Goal: Transaction & Acquisition: Purchase product/service

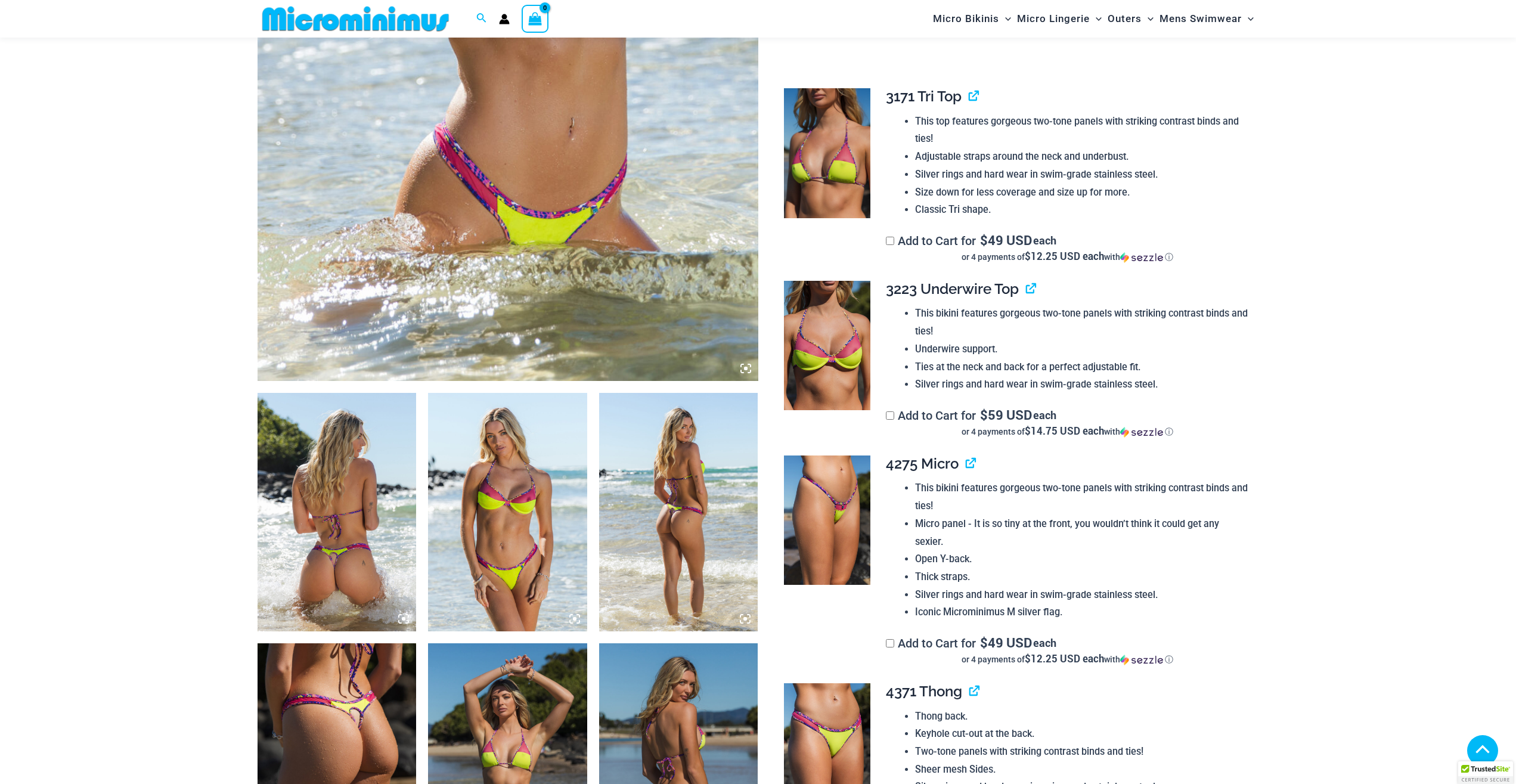
scroll to position [667, 0]
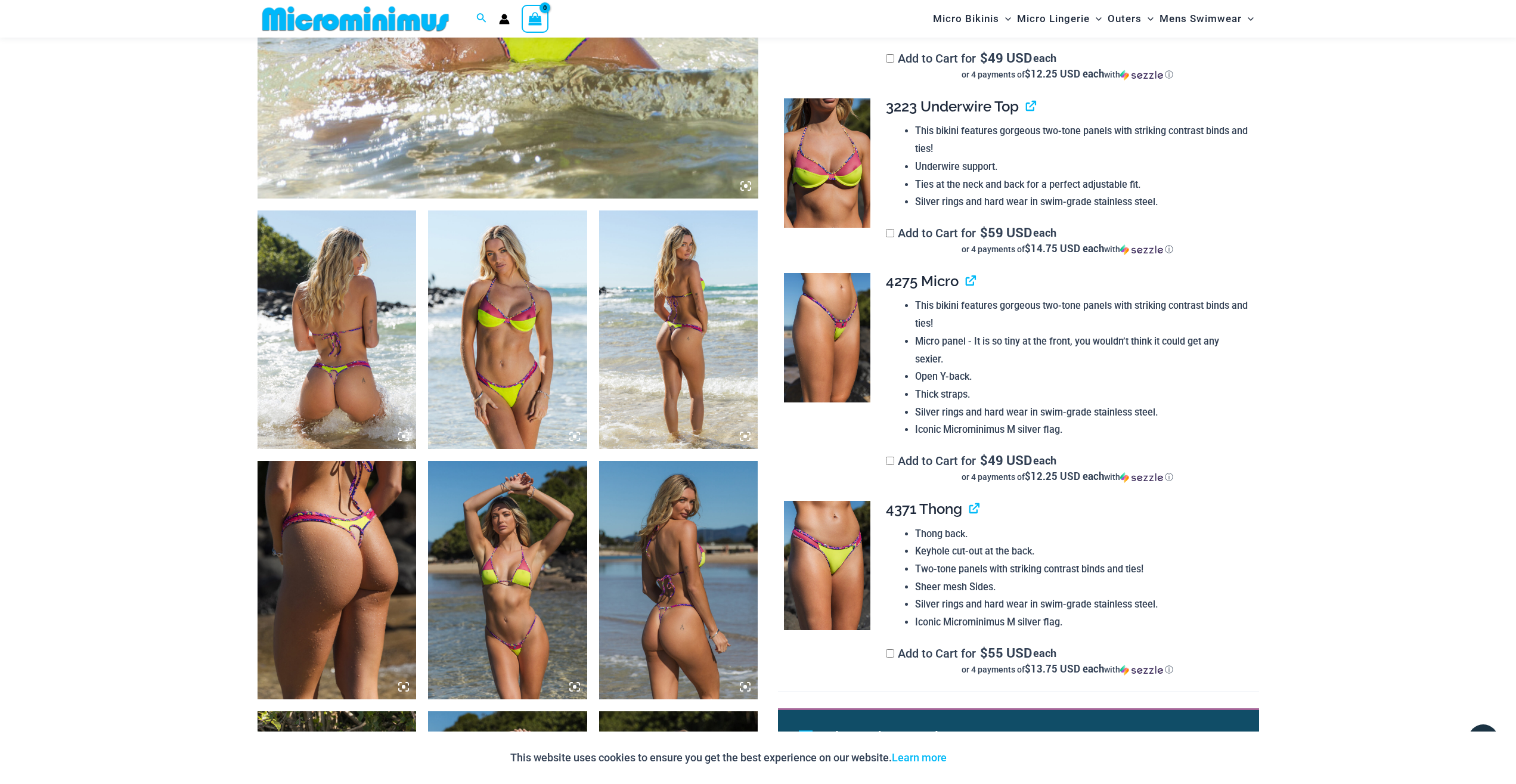
click at [512, 358] on img at bounding box center [507, 330] width 159 height 239
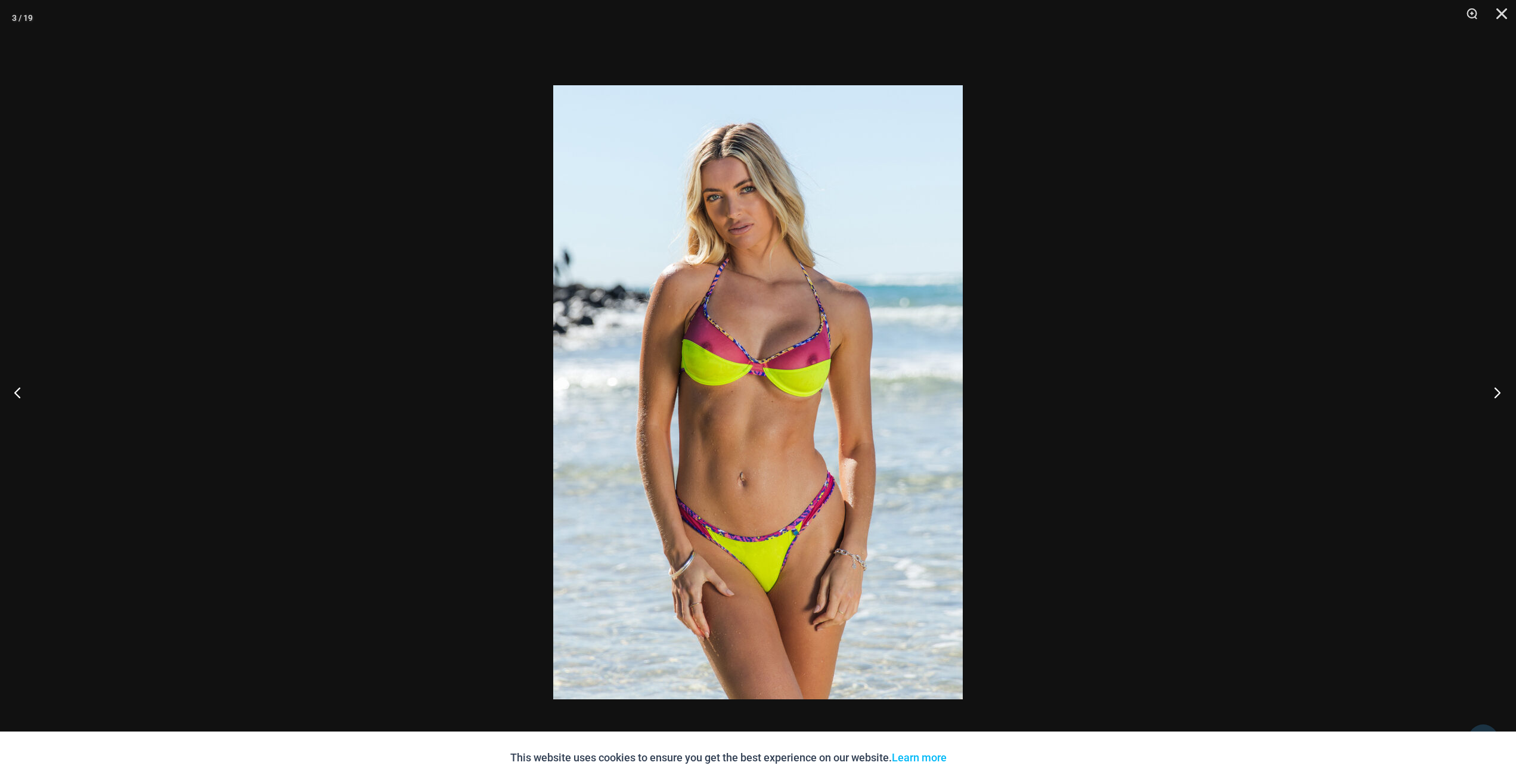
click at [1494, 390] on button "Next" at bounding box center [1493, 392] width 45 height 59
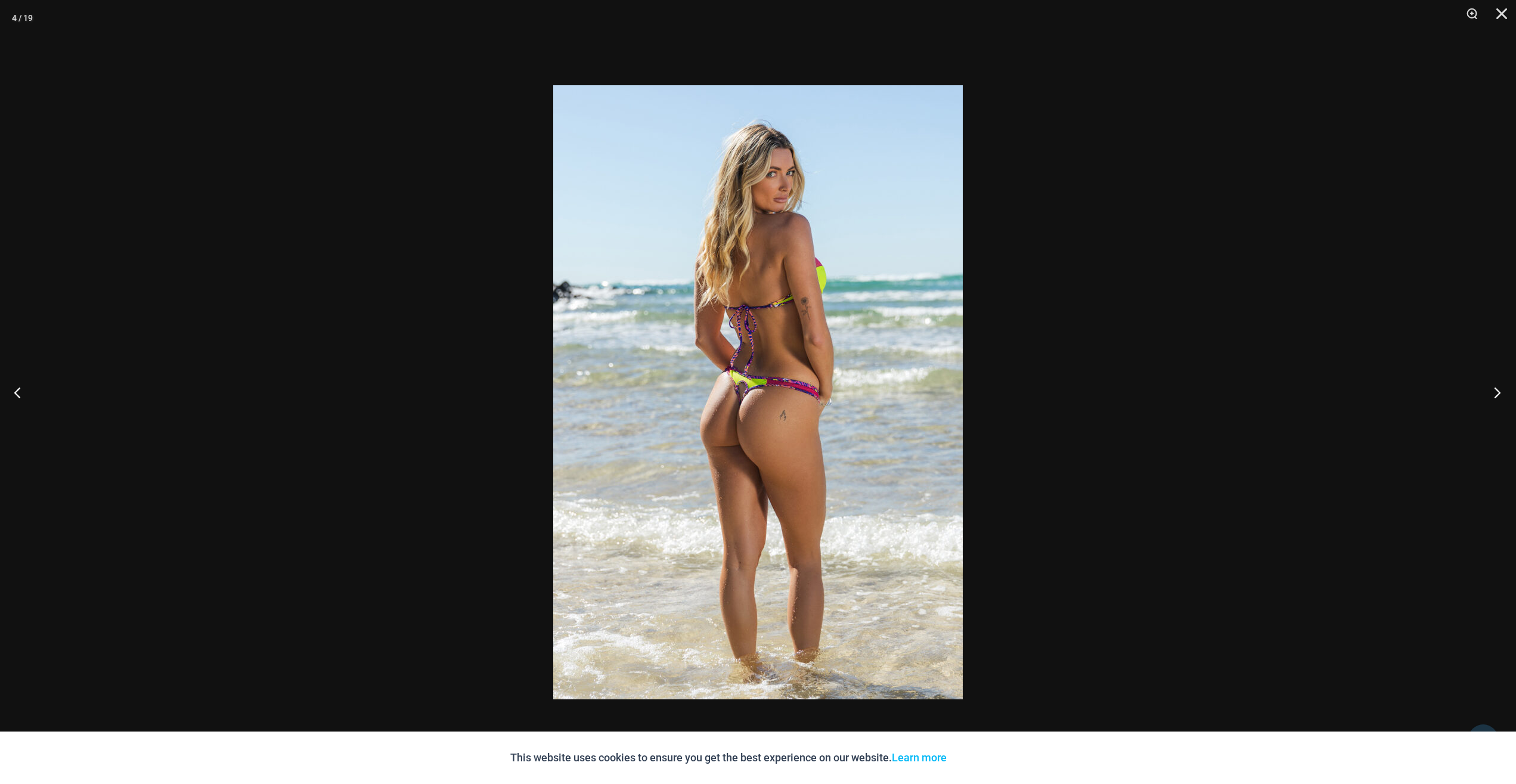
click at [1494, 390] on button "Next" at bounding box center [1493, 392] width 45 height 59
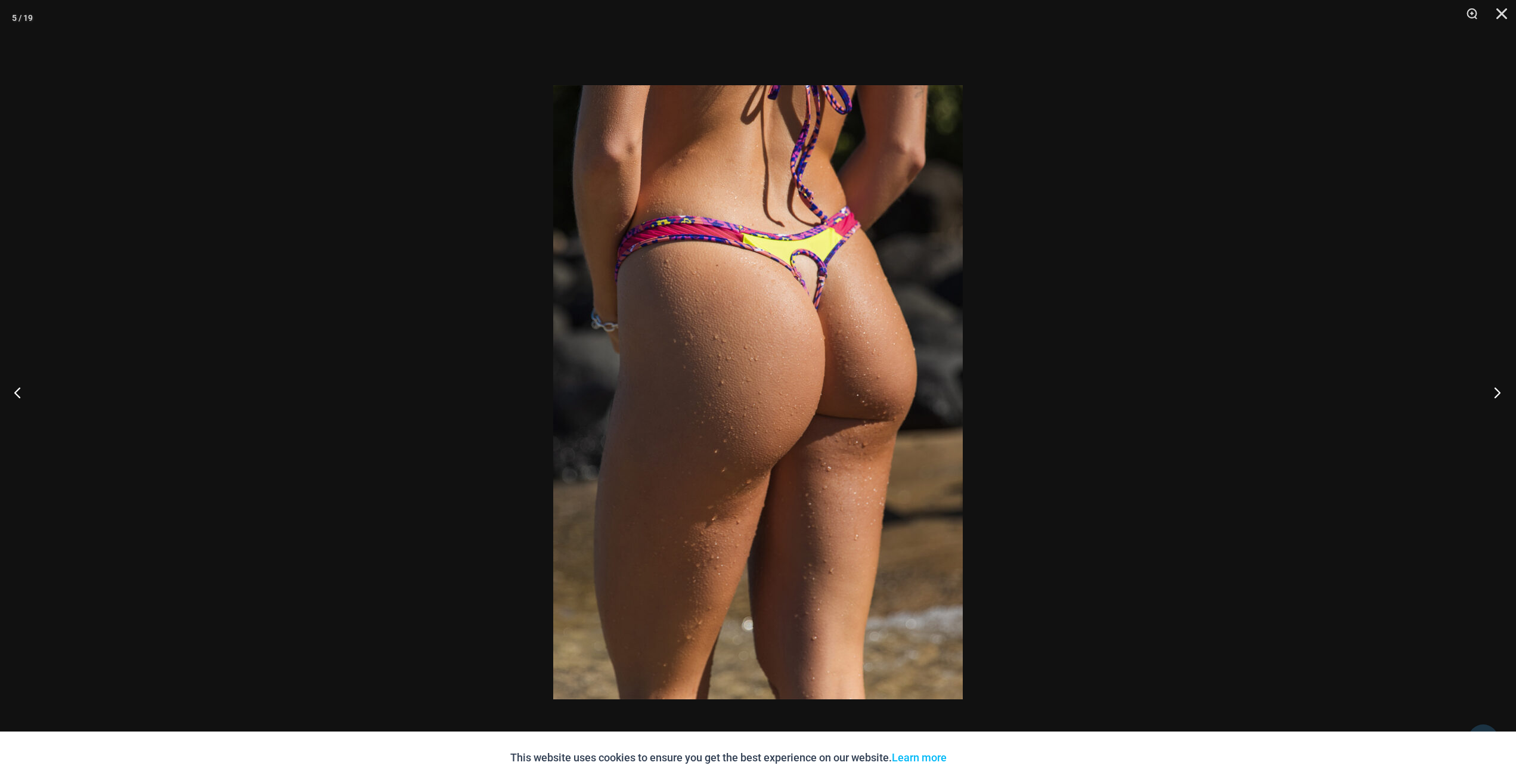
click at [1493, 388] on button "Next" at bounding box center [1493, 392] width 45 height 59
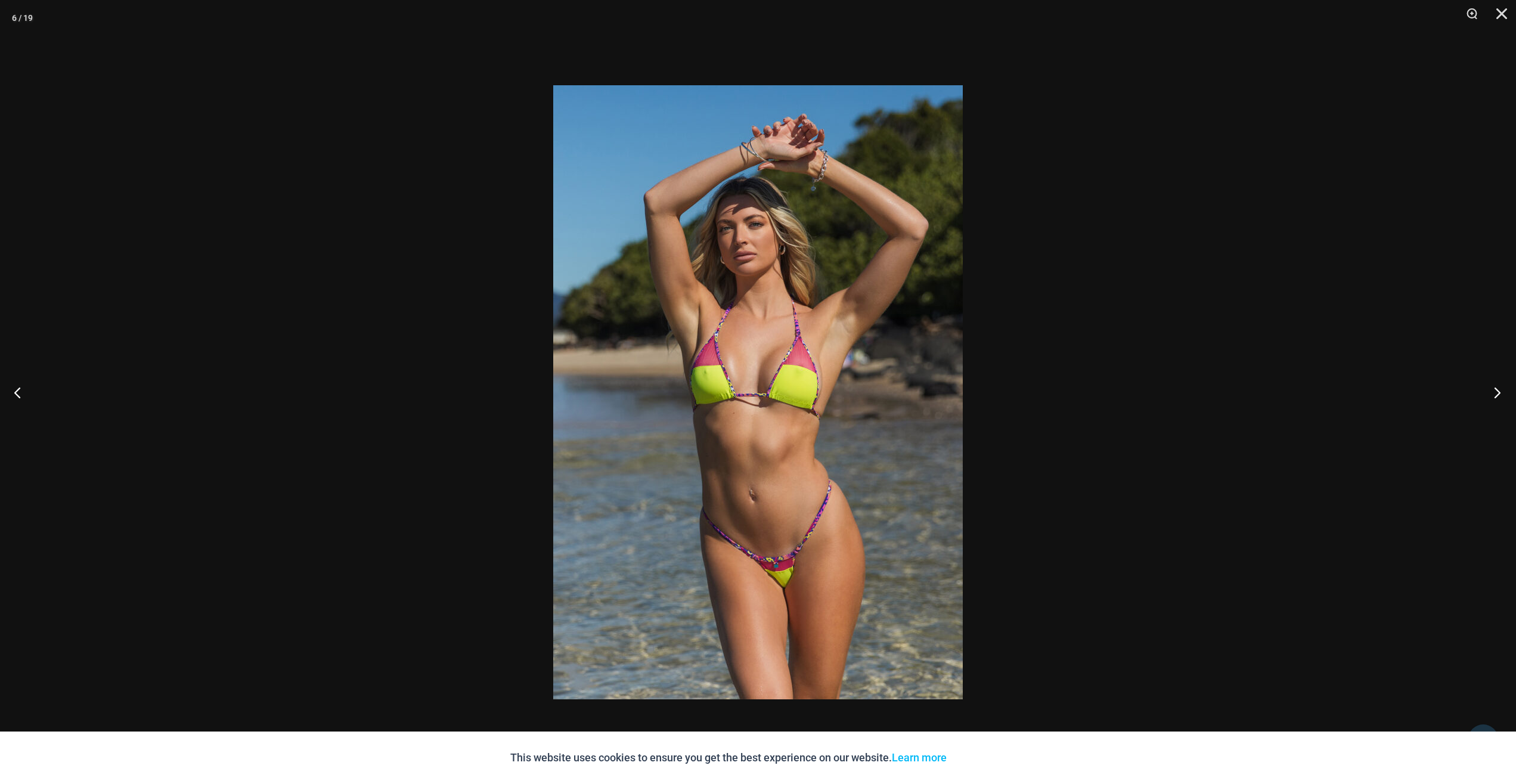
click at [1493, 388] on button "Next" at bounding box center [1493, 392] width 45 height 59
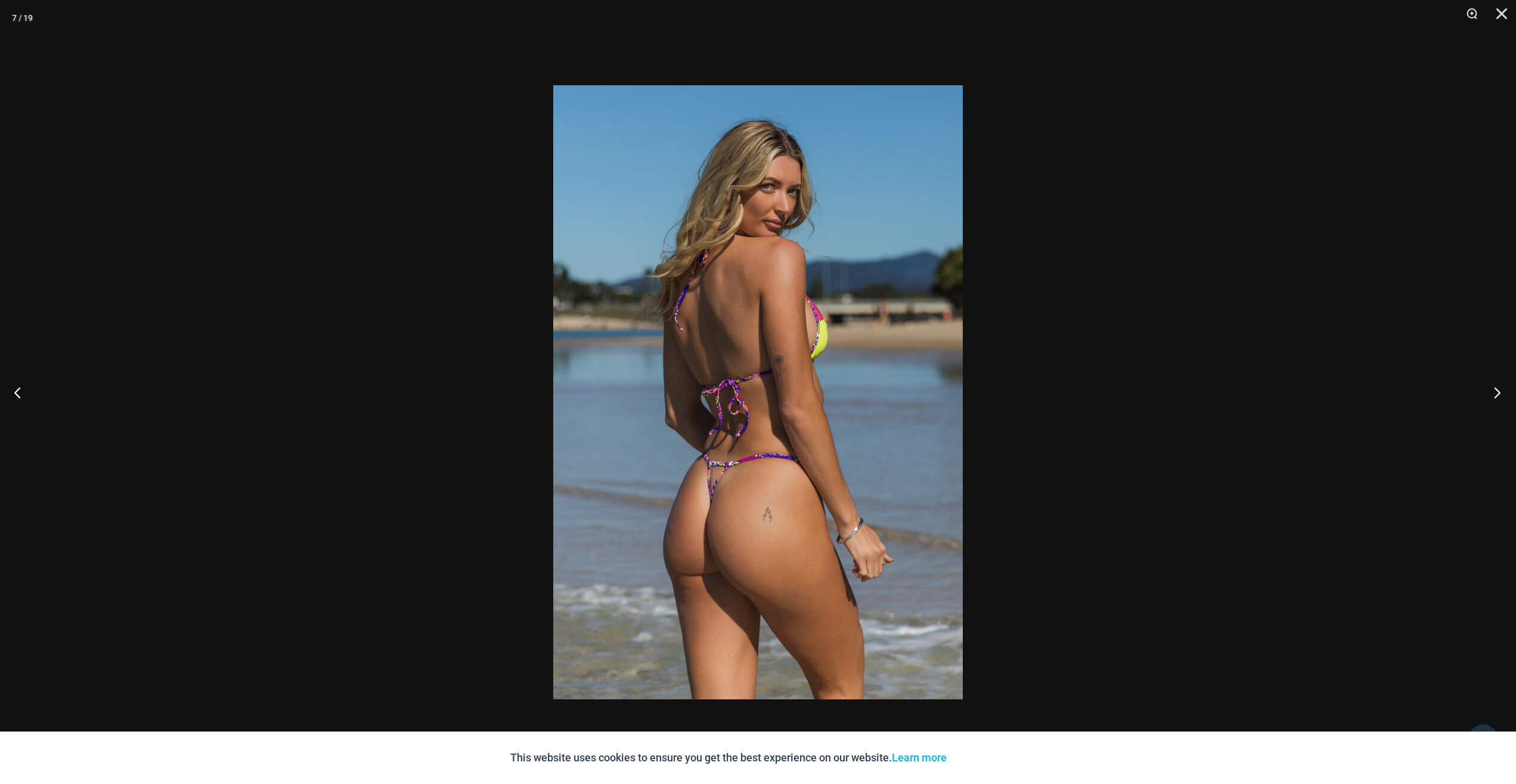
click at [1493, 388] on button "Next" at bounding box center [1493, 392] width 45 height 59
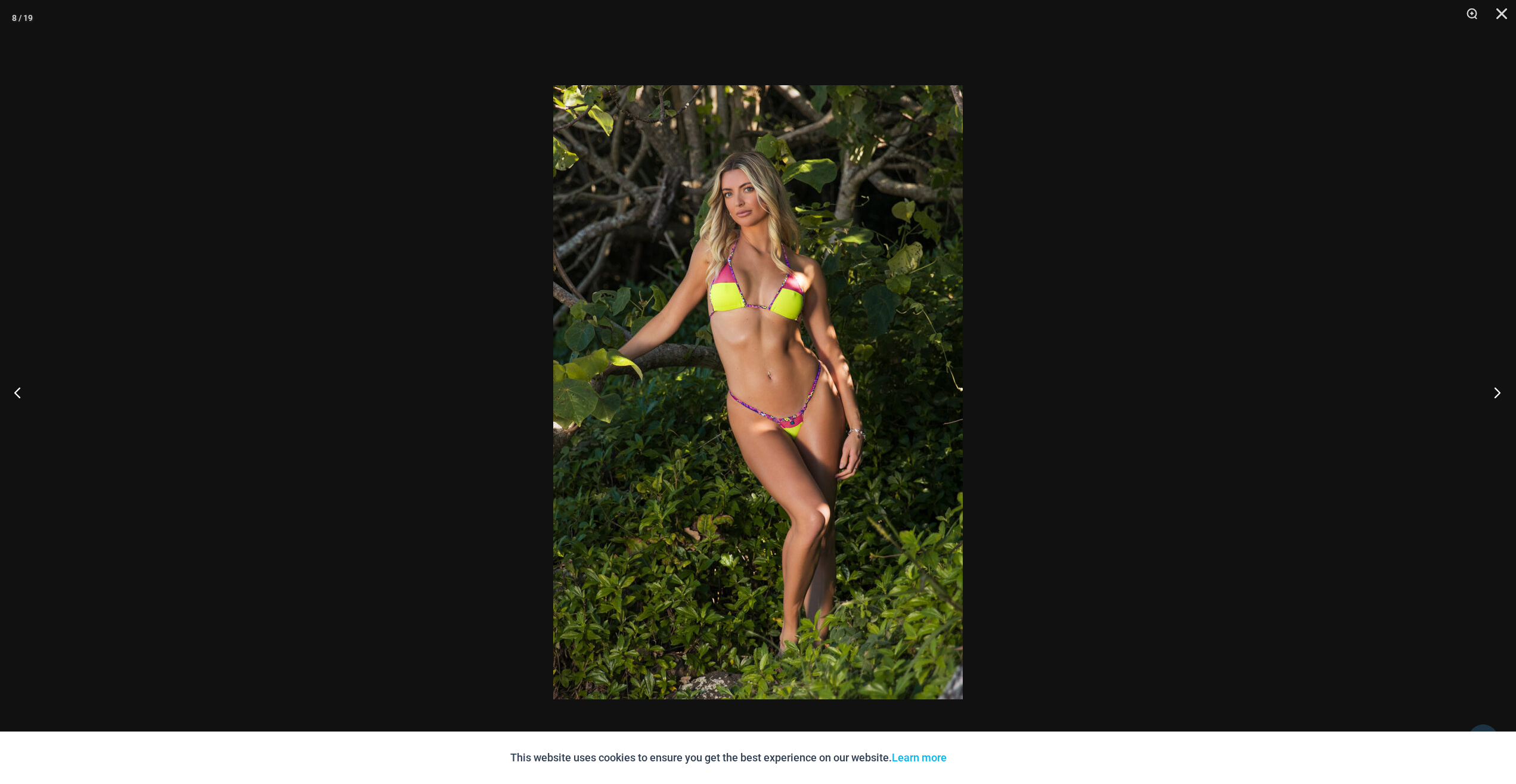
click at [1493, 388] on button "Next" at bounding box center [1493, 392] width 45 height 59
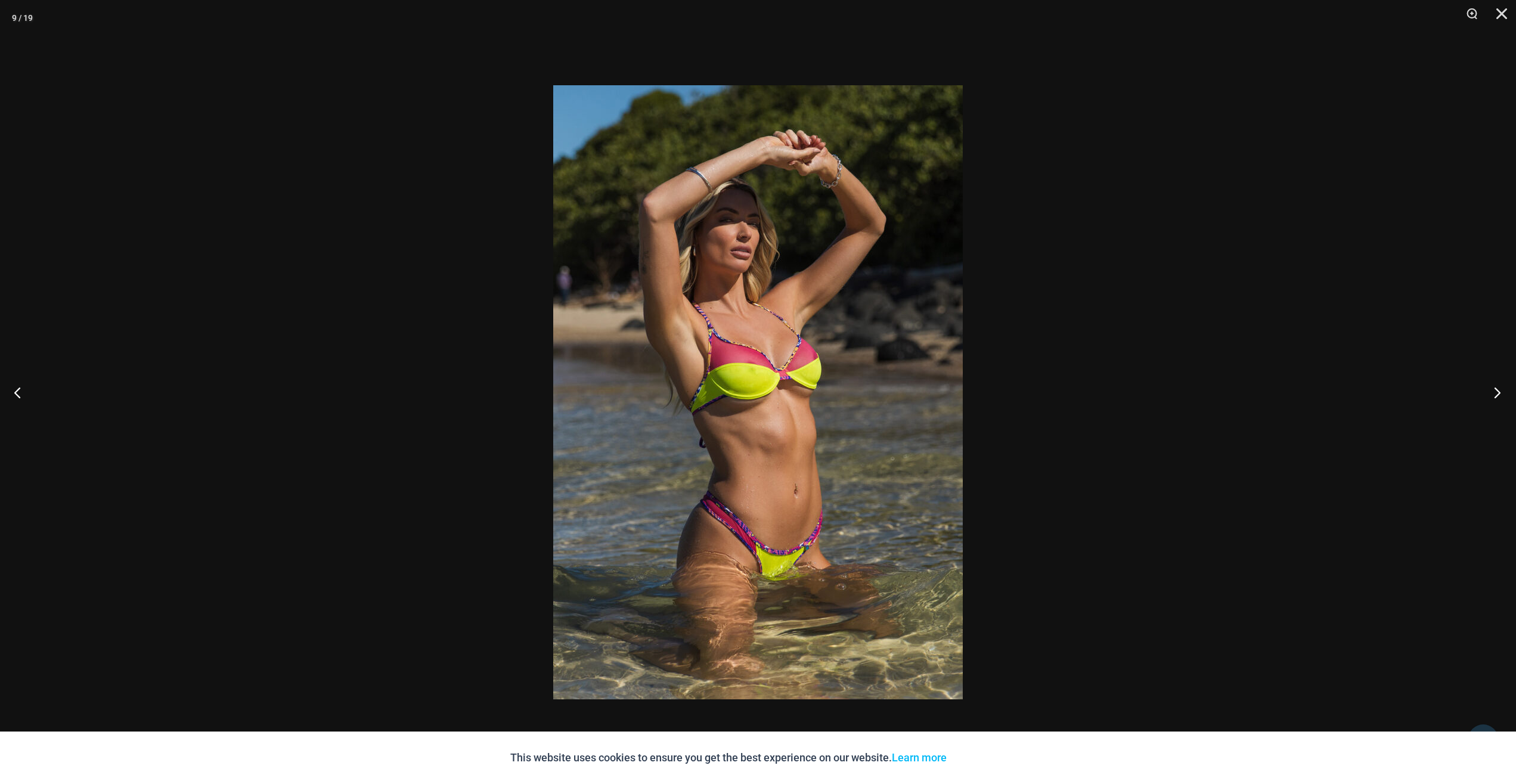
click at [1492, 388] on button "Next" at bounding box center [1493, 392] width 45 height 59
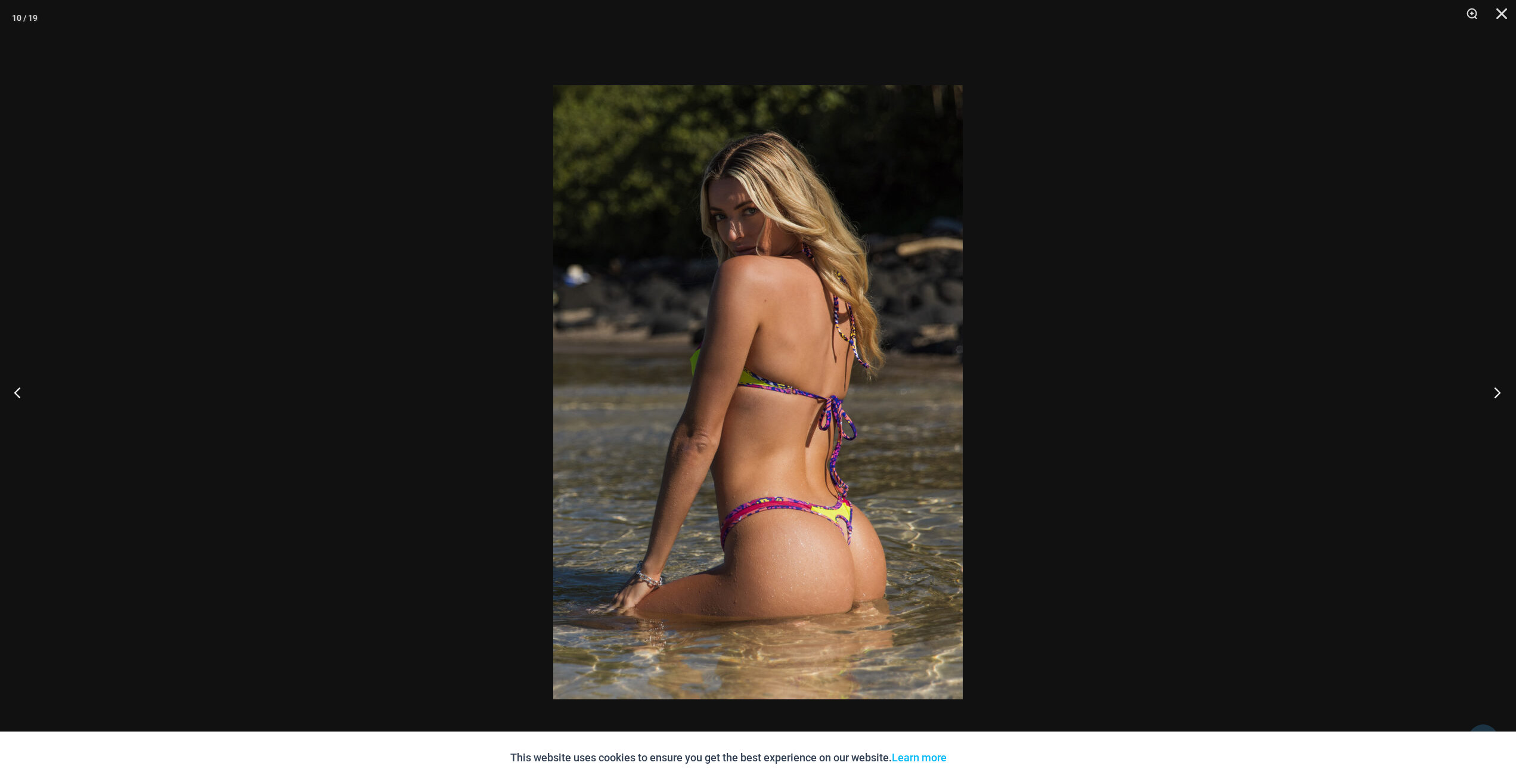
click at [1492, 388] on button "Next" at bounding box center [1493, 392] width 45 height 59
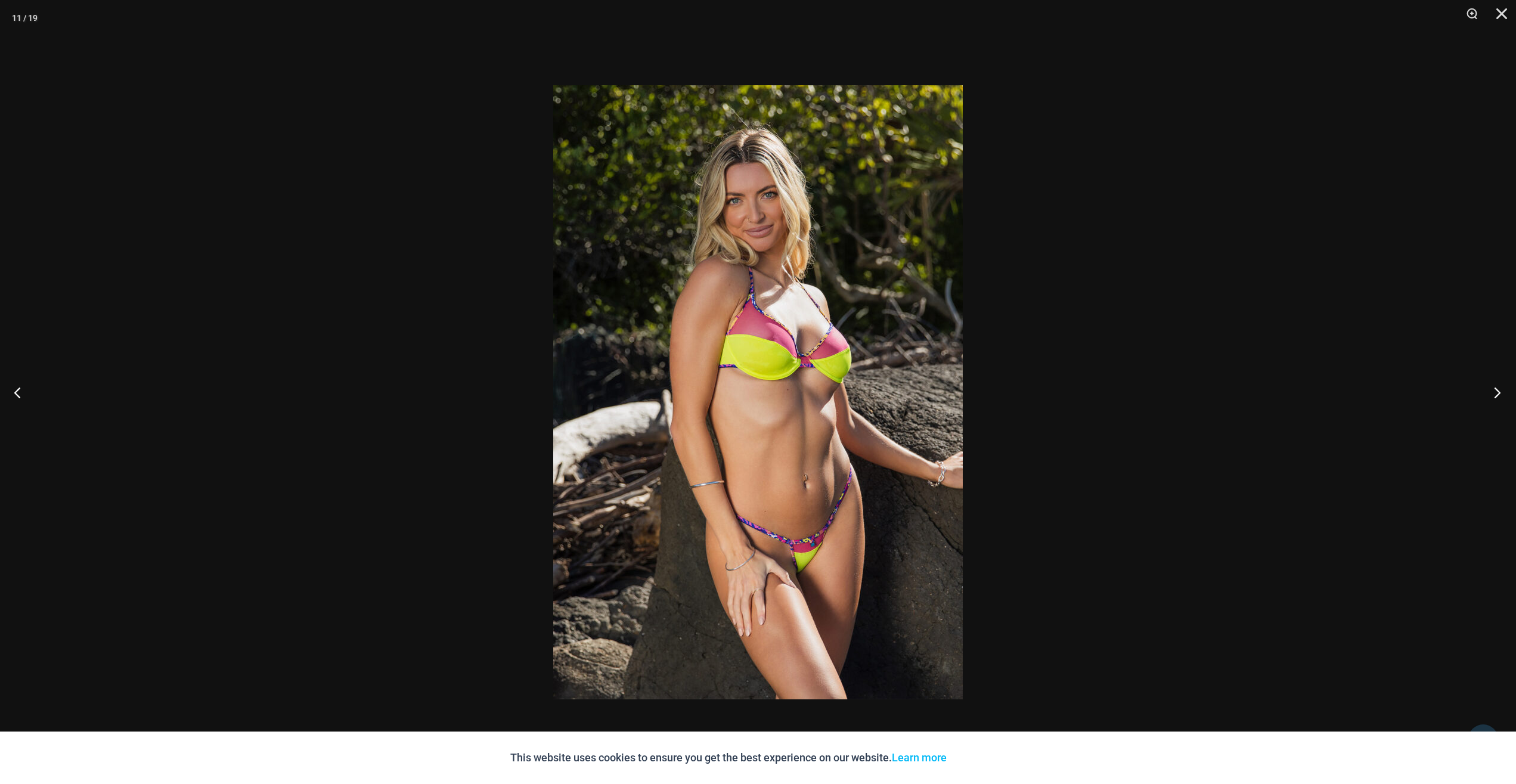
click at [1491, 388] on button "Next" at bounding box center [1493, 392] width 45 height 59
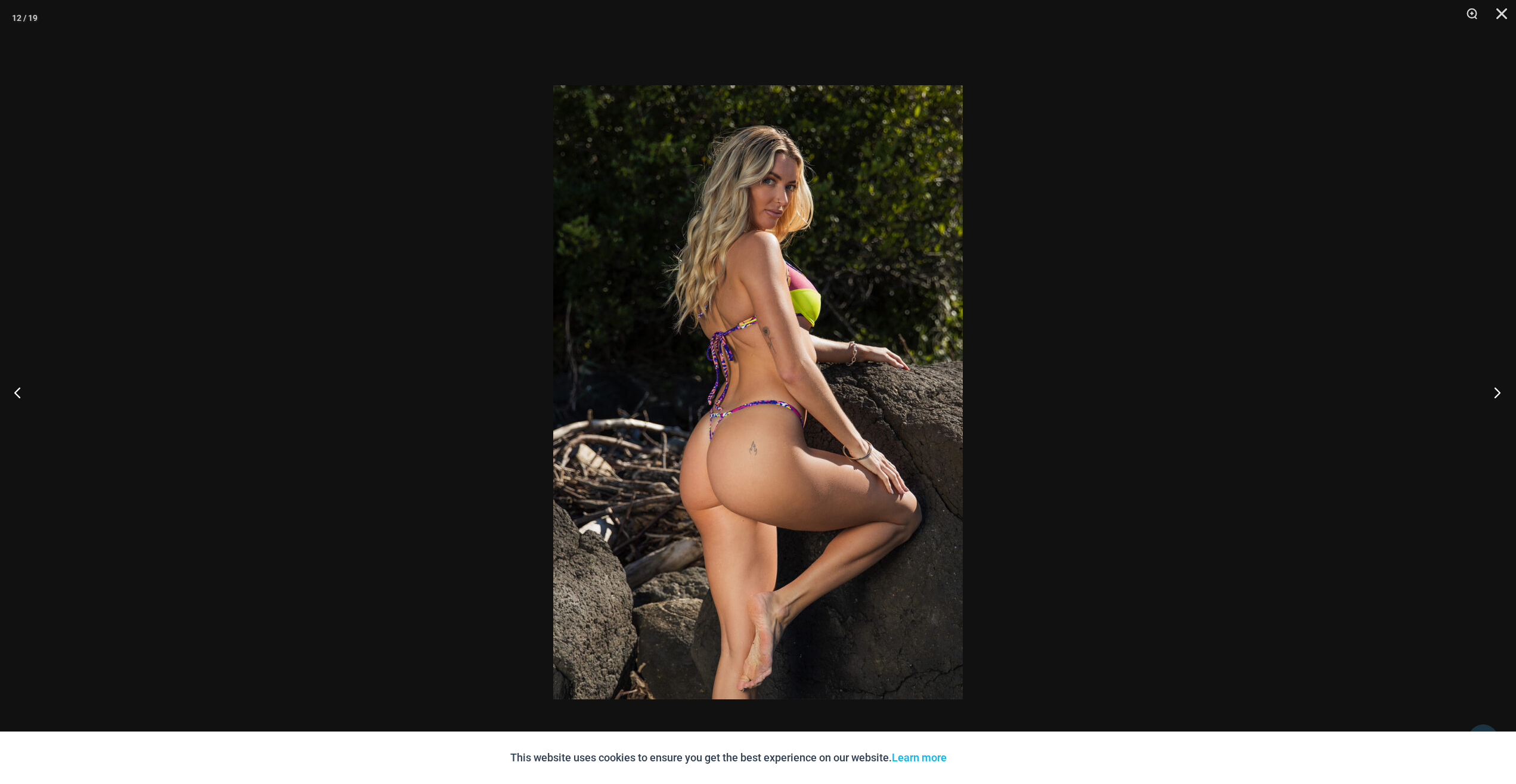
click at [1491, 388] on button "Next" at bounding box center [1493, 392] width 45 height 59
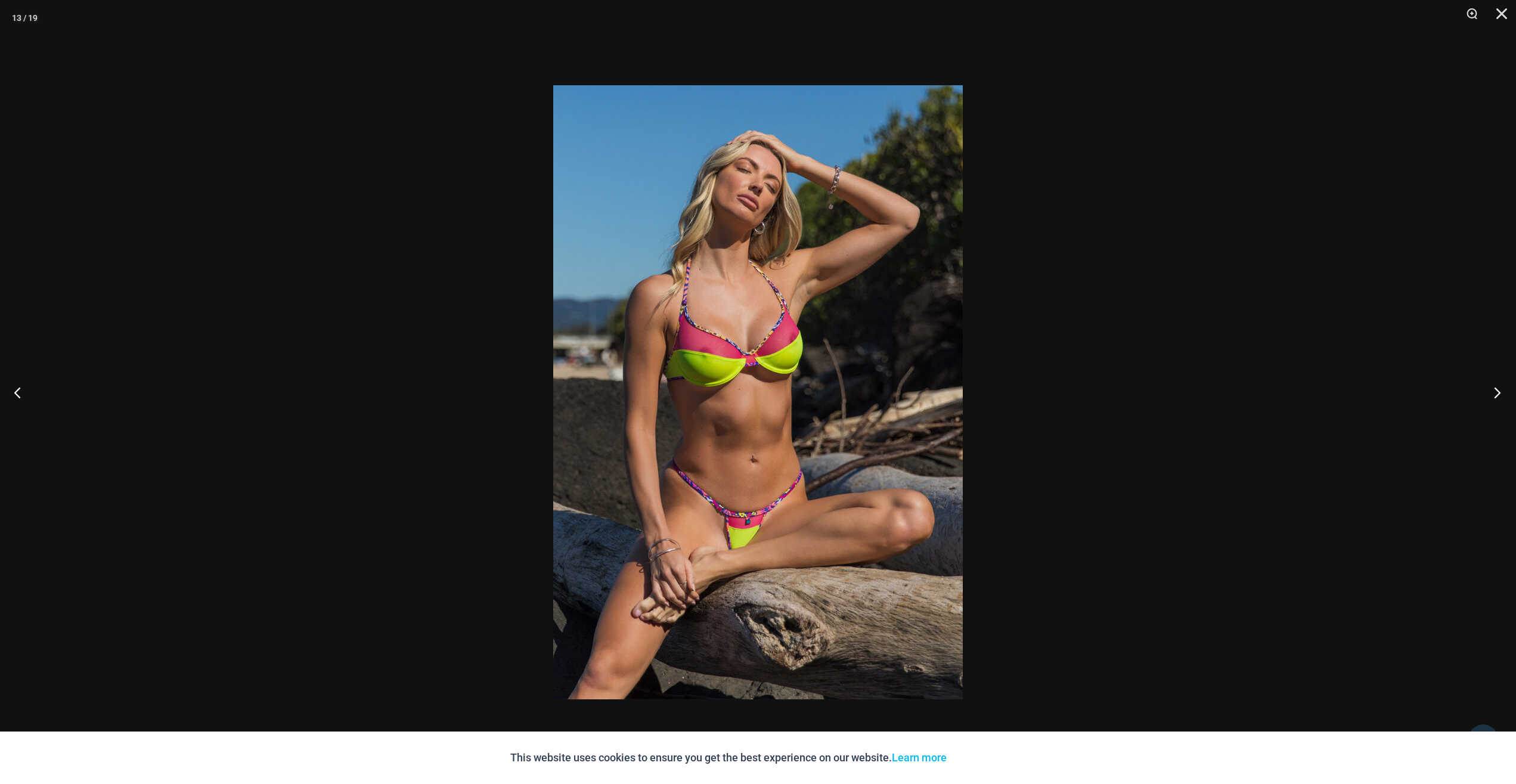
click at [1491, 388] on button "Next" at bounding box center [1493, 392] width 45 height 59
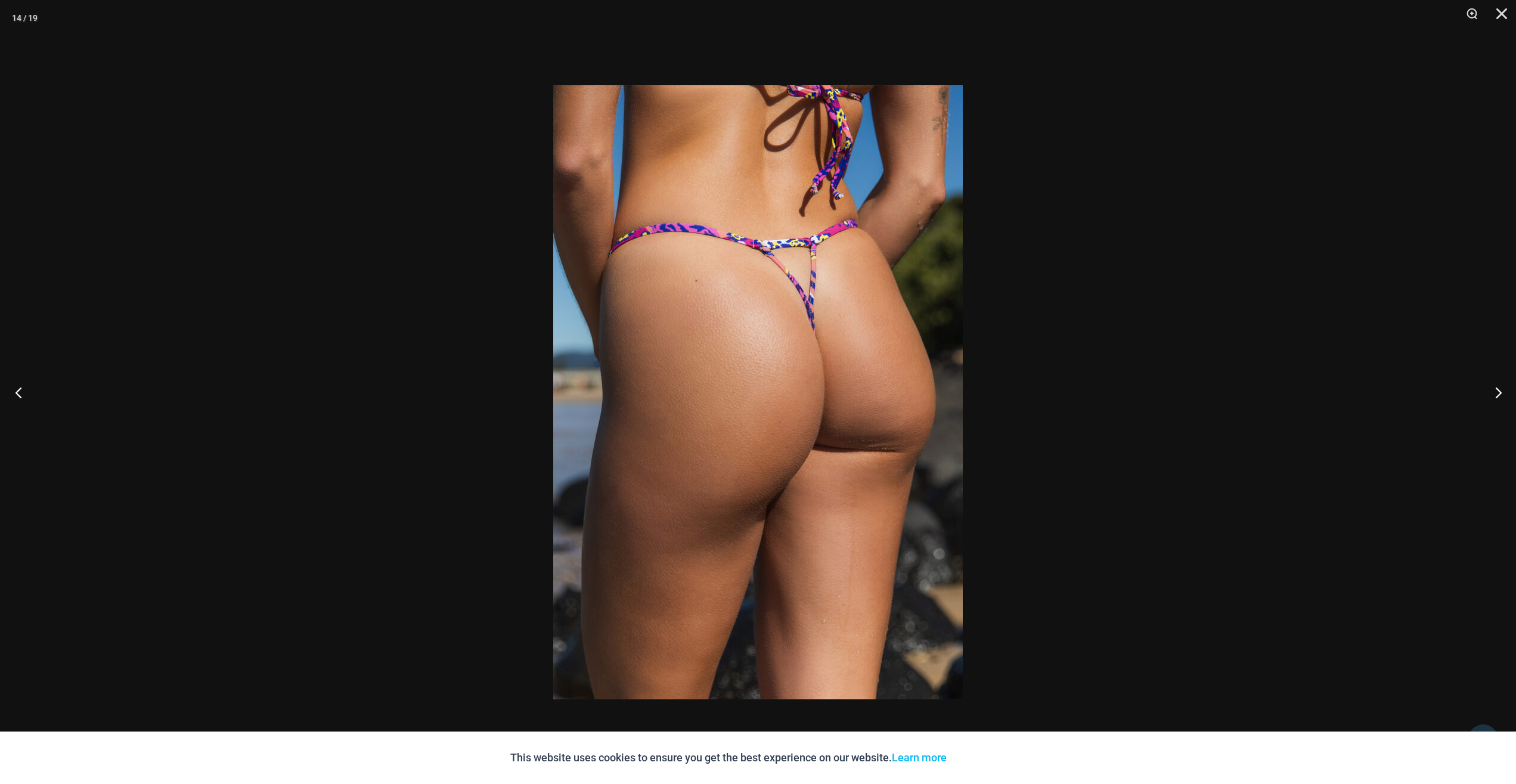
click at [19, 394] on button "Previous" at bounding box center [22, 392] width 45 height 59
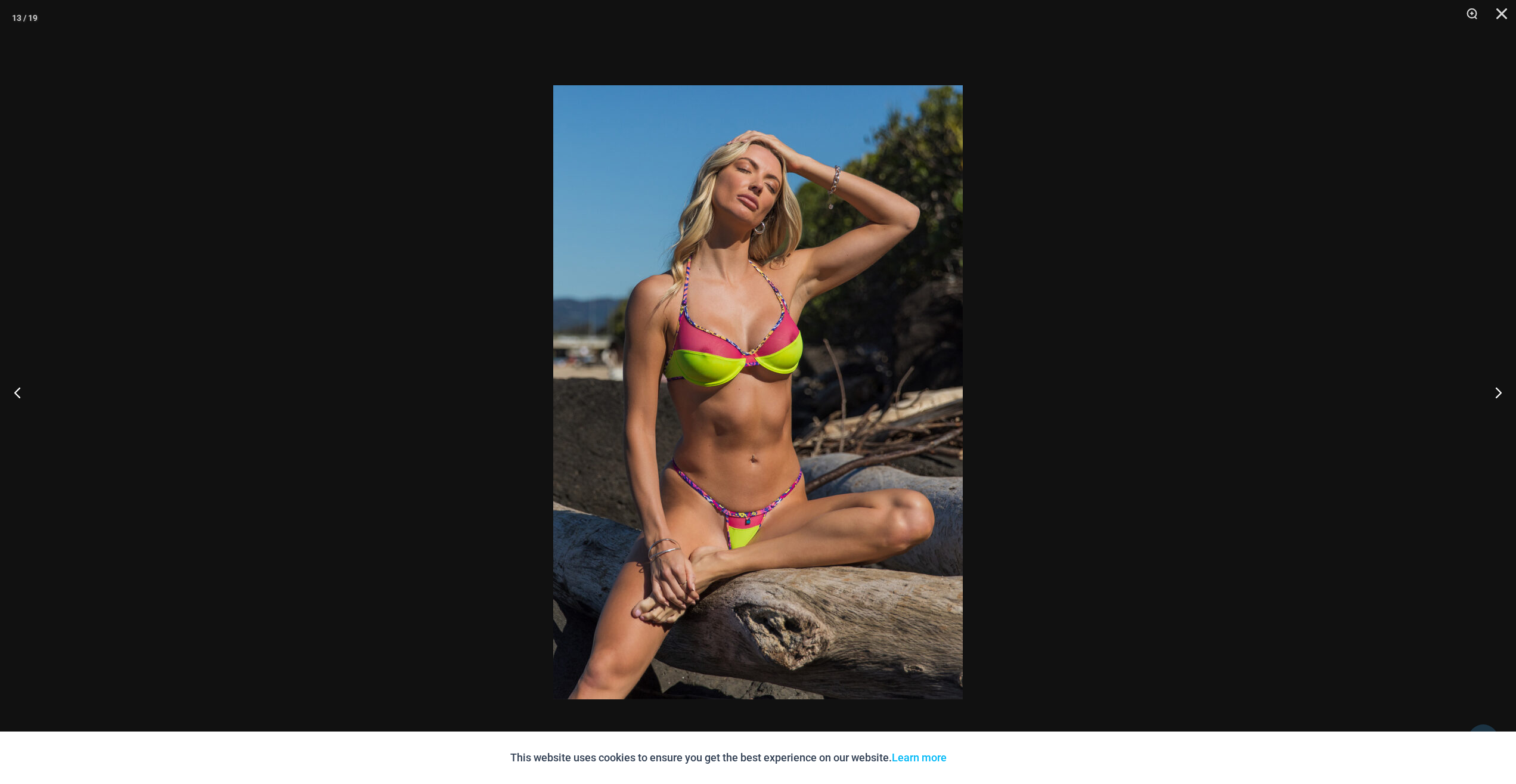
click at [664, 631] on img at bounding box center [758, 392] width 410 height 614
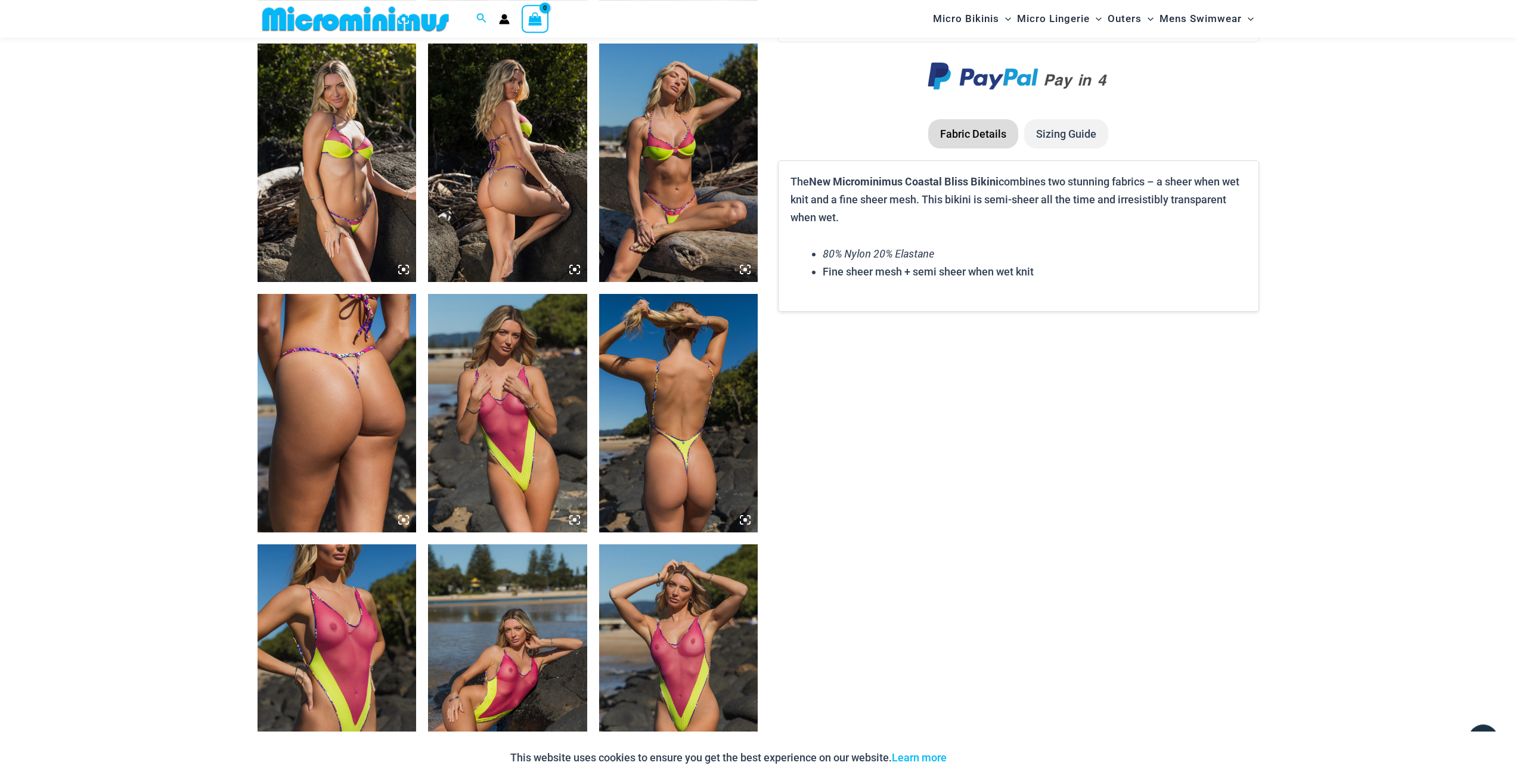
scroll to position [1700, 0]
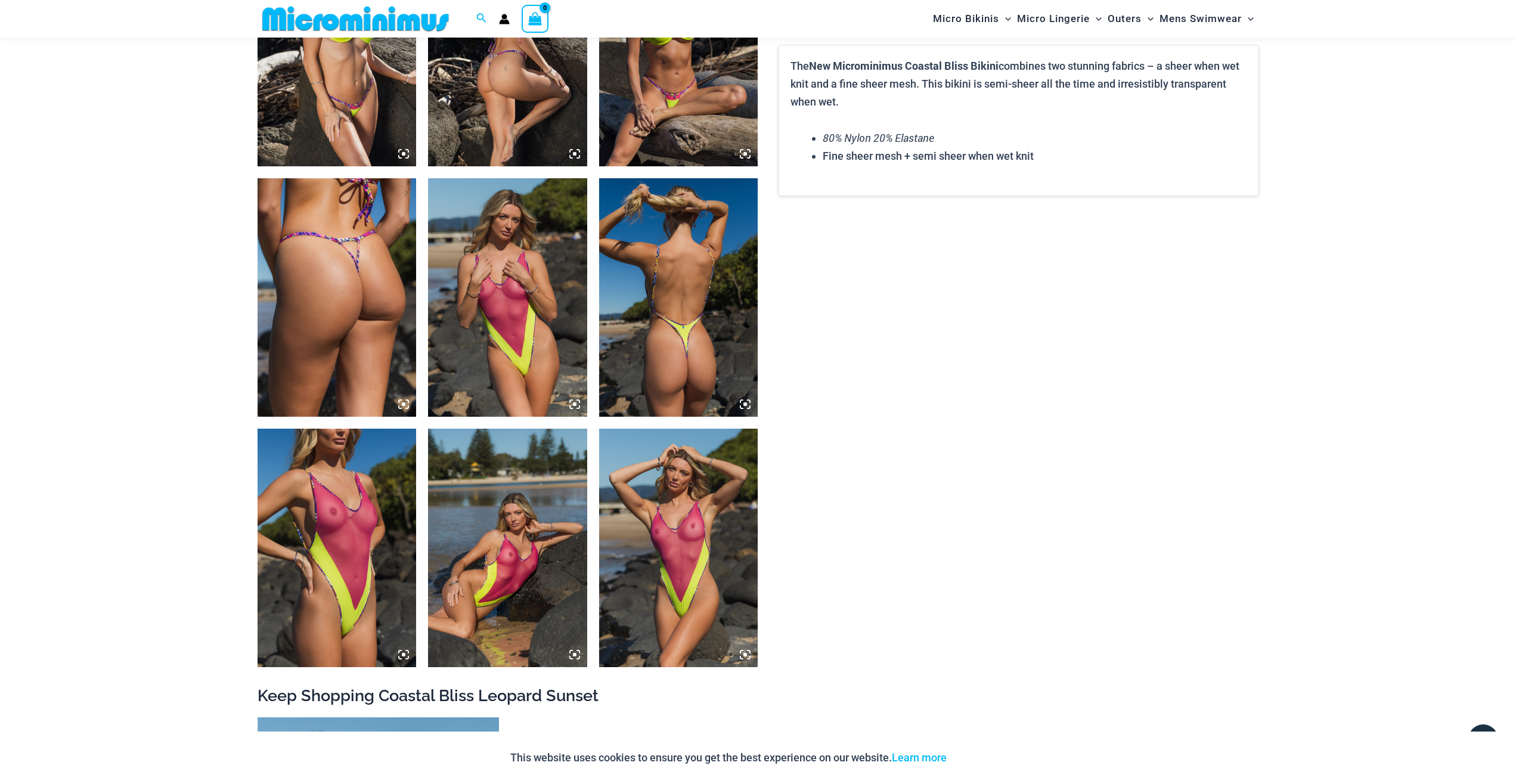
click at [683, 567] on img at bounding box center [678, 548] width 159 height 239
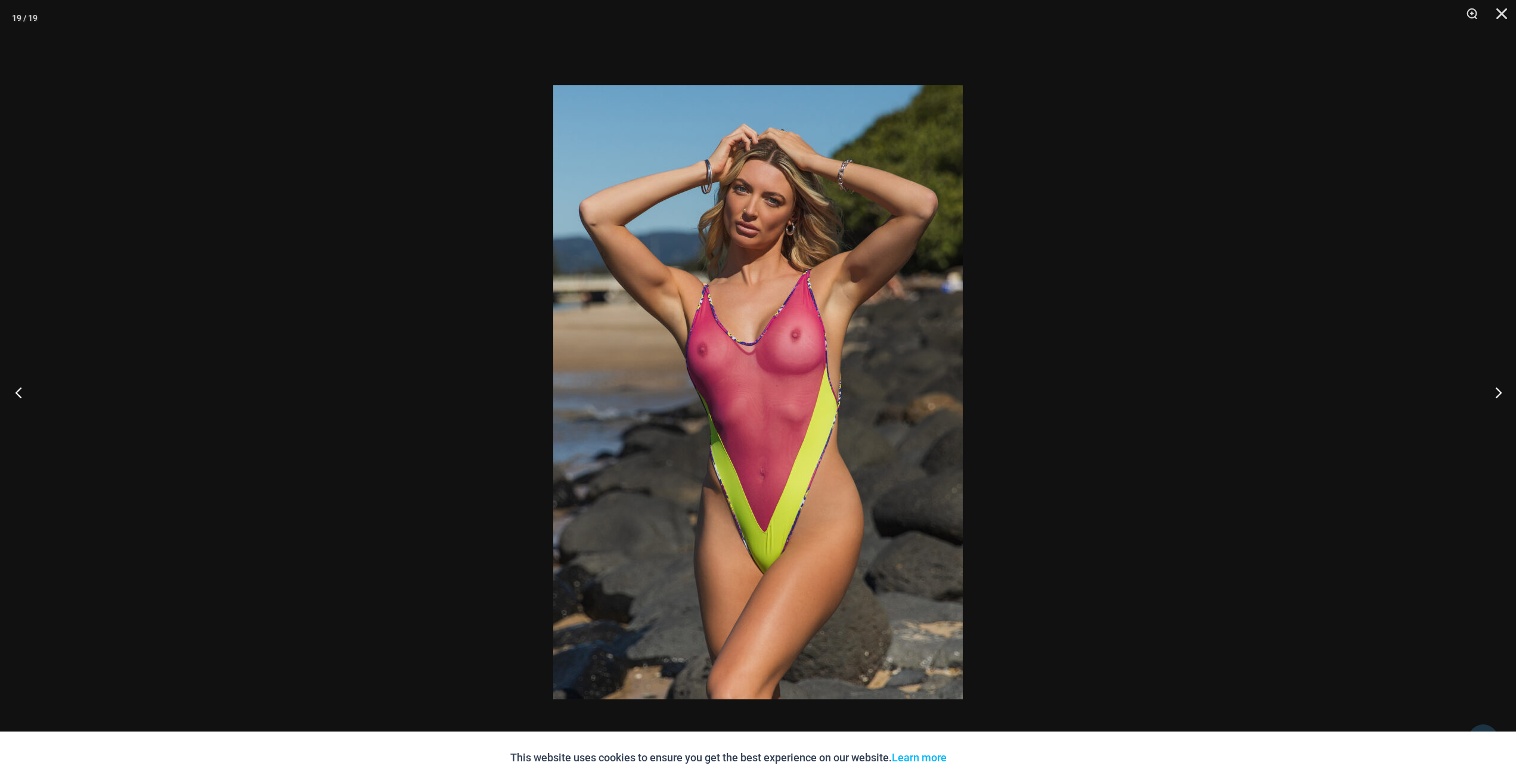
click at [15, 391] on button "Previous" at bounding box center [22, 392] width 45 height 59
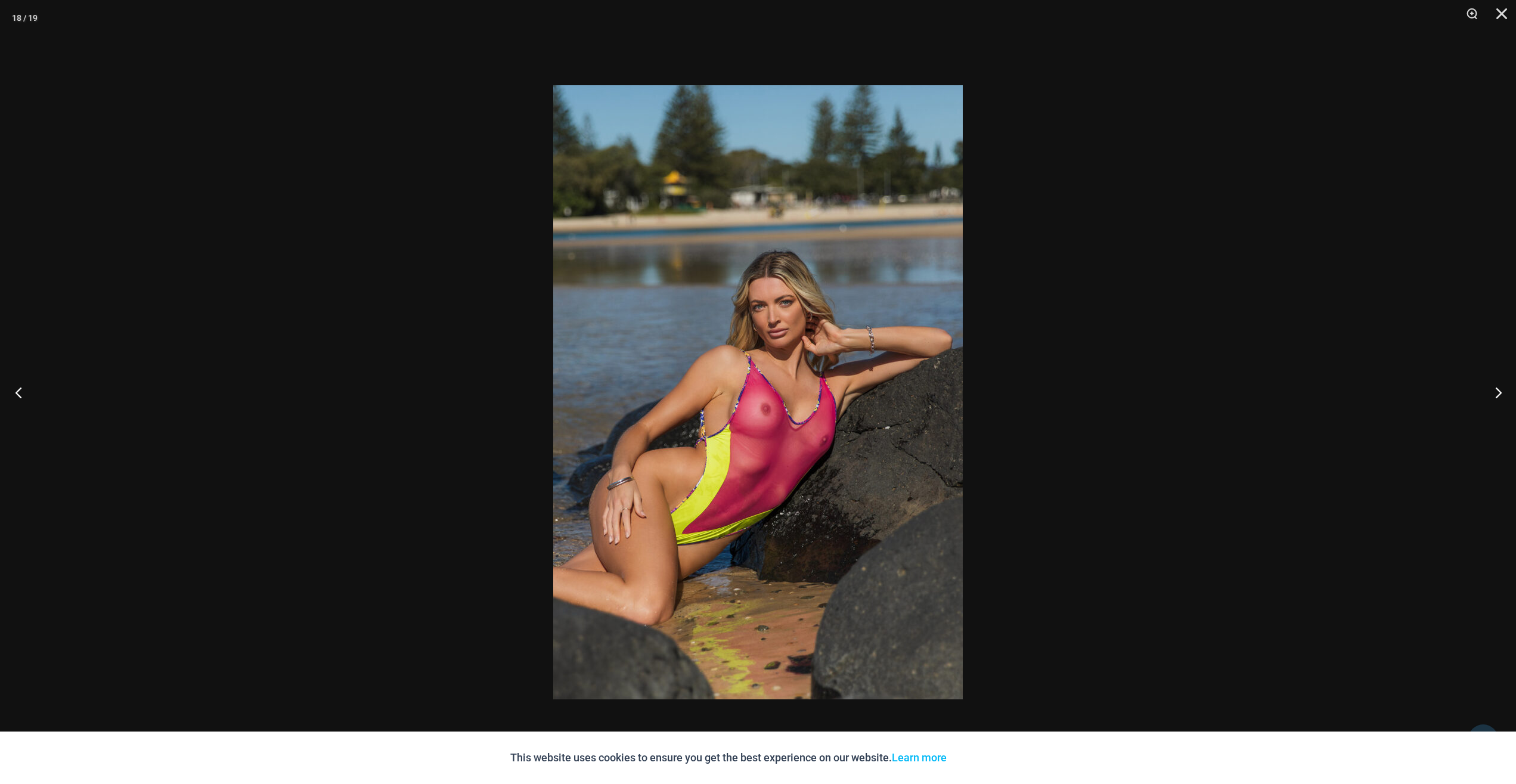
click at [15, 391] on button "Previous" at bounding box center [22, 392] width 45 height 59
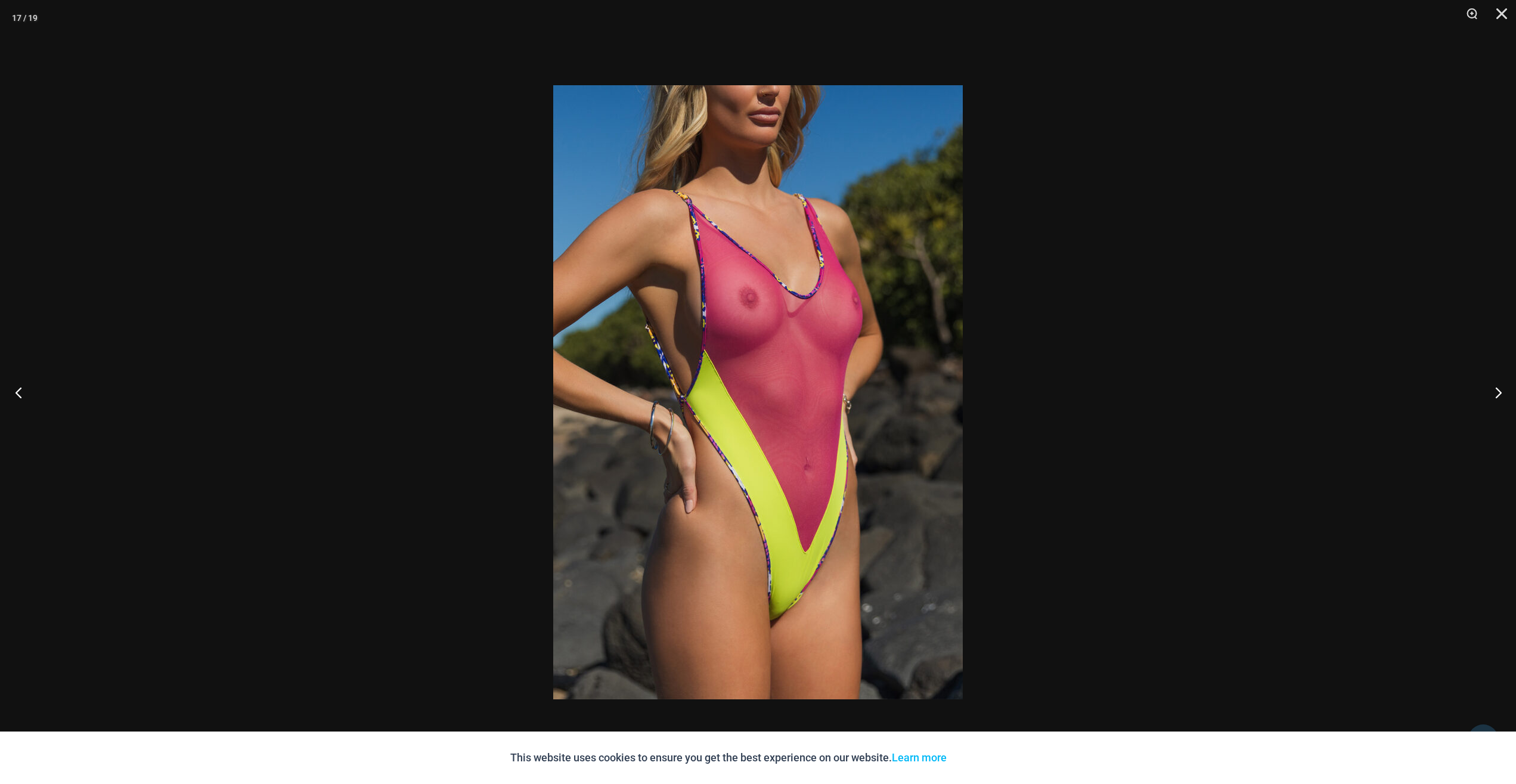
click at [15, 391] on button "Previous" at bounding box center [22, 392] width 45 height 59
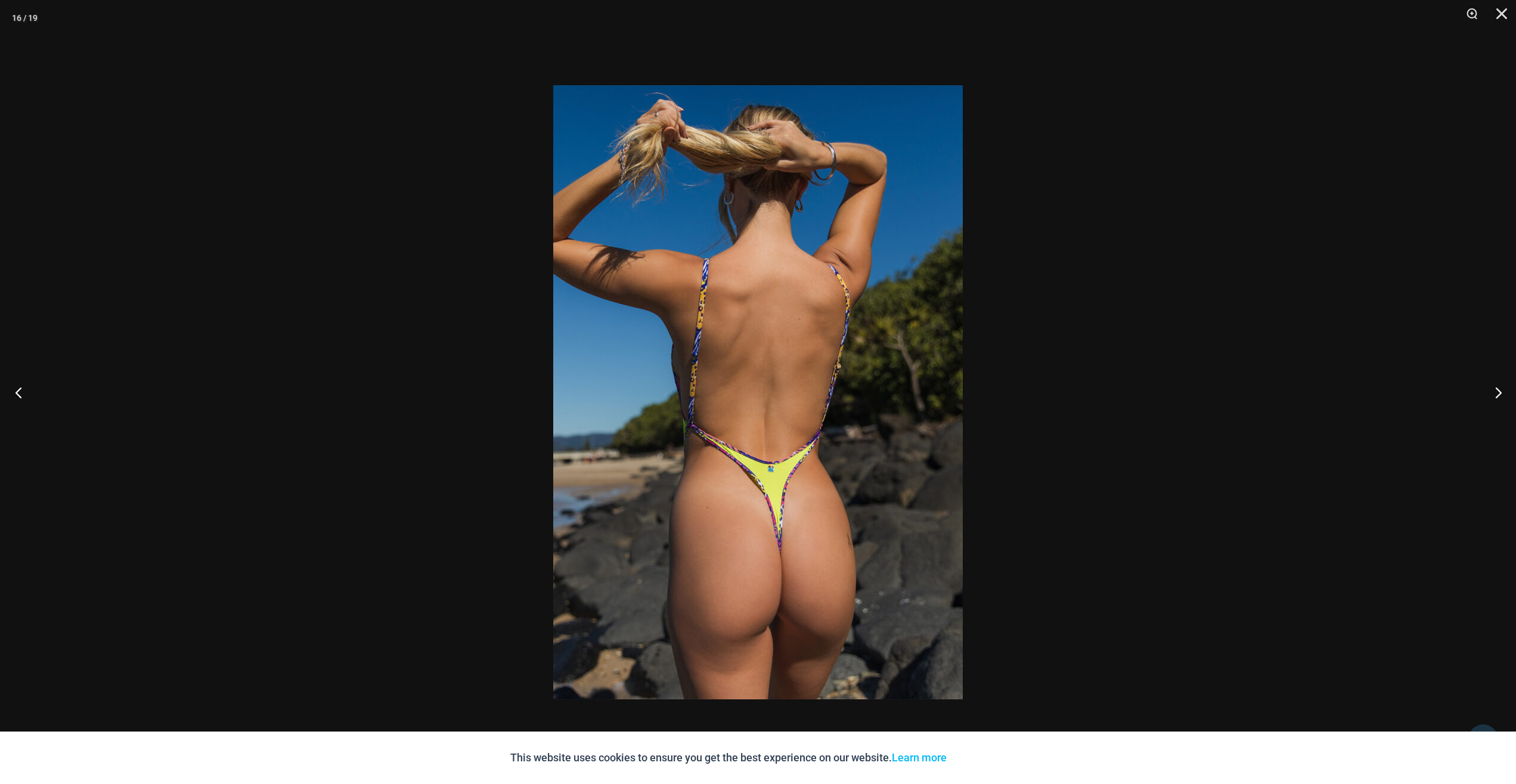
click at [15, 391] on button "Previous" at bounding box center [22, 392] width 45 height 59
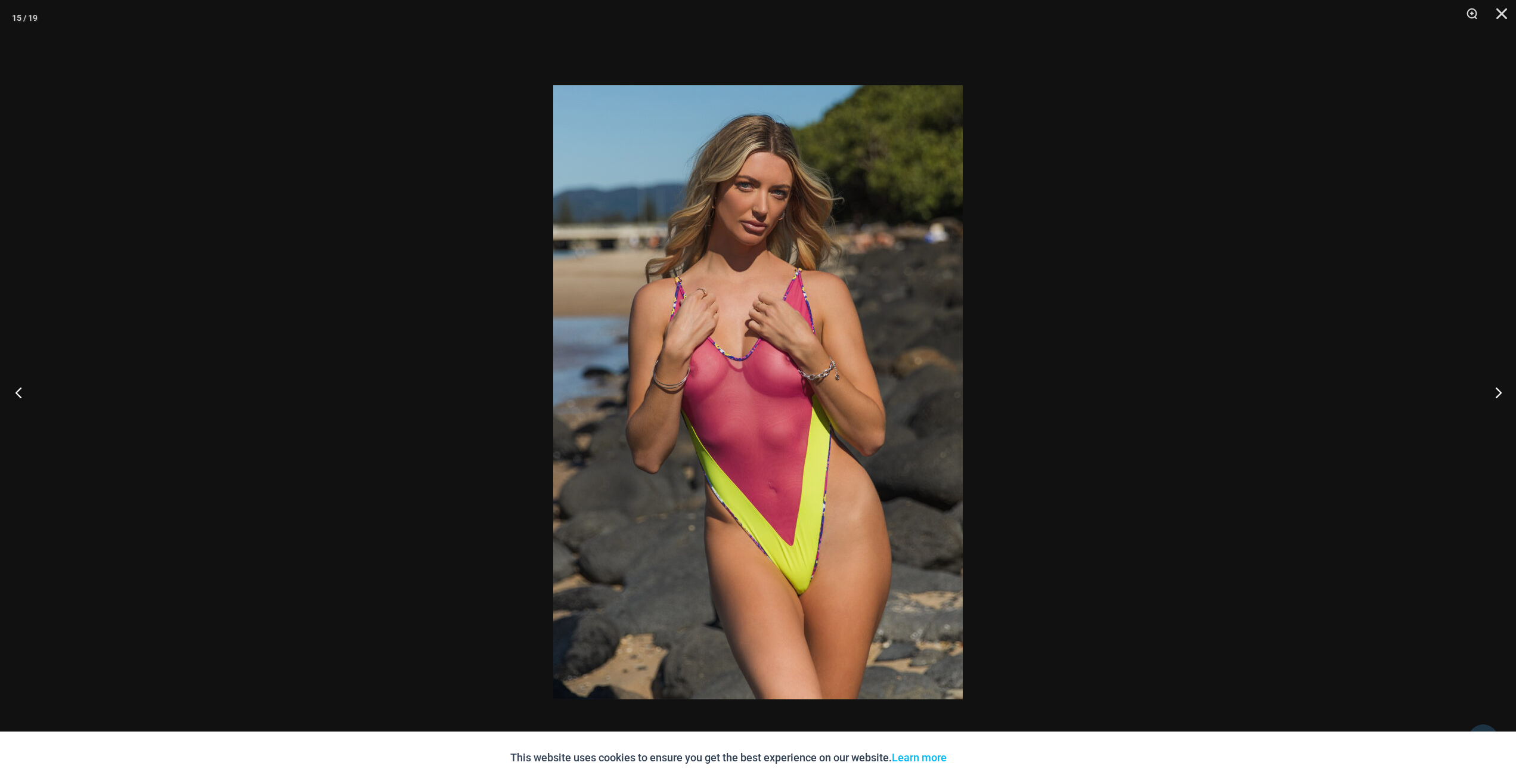
click at [15, 390] on button "Previous" at bounding box center [22, 392] width 45 height 59
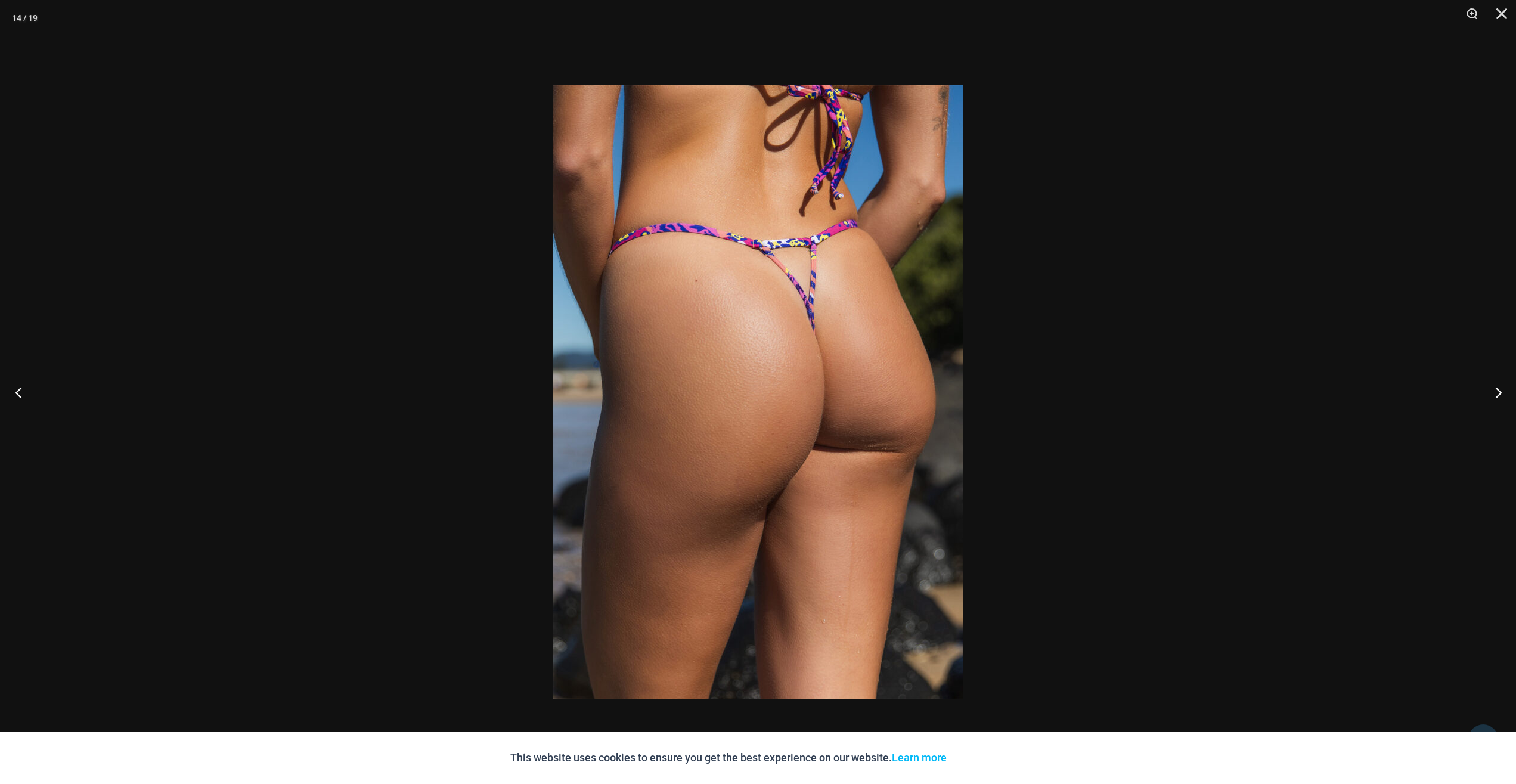
click at [15, 390] on button "Previous" at bounding box center [22, 392] width 45 height 59
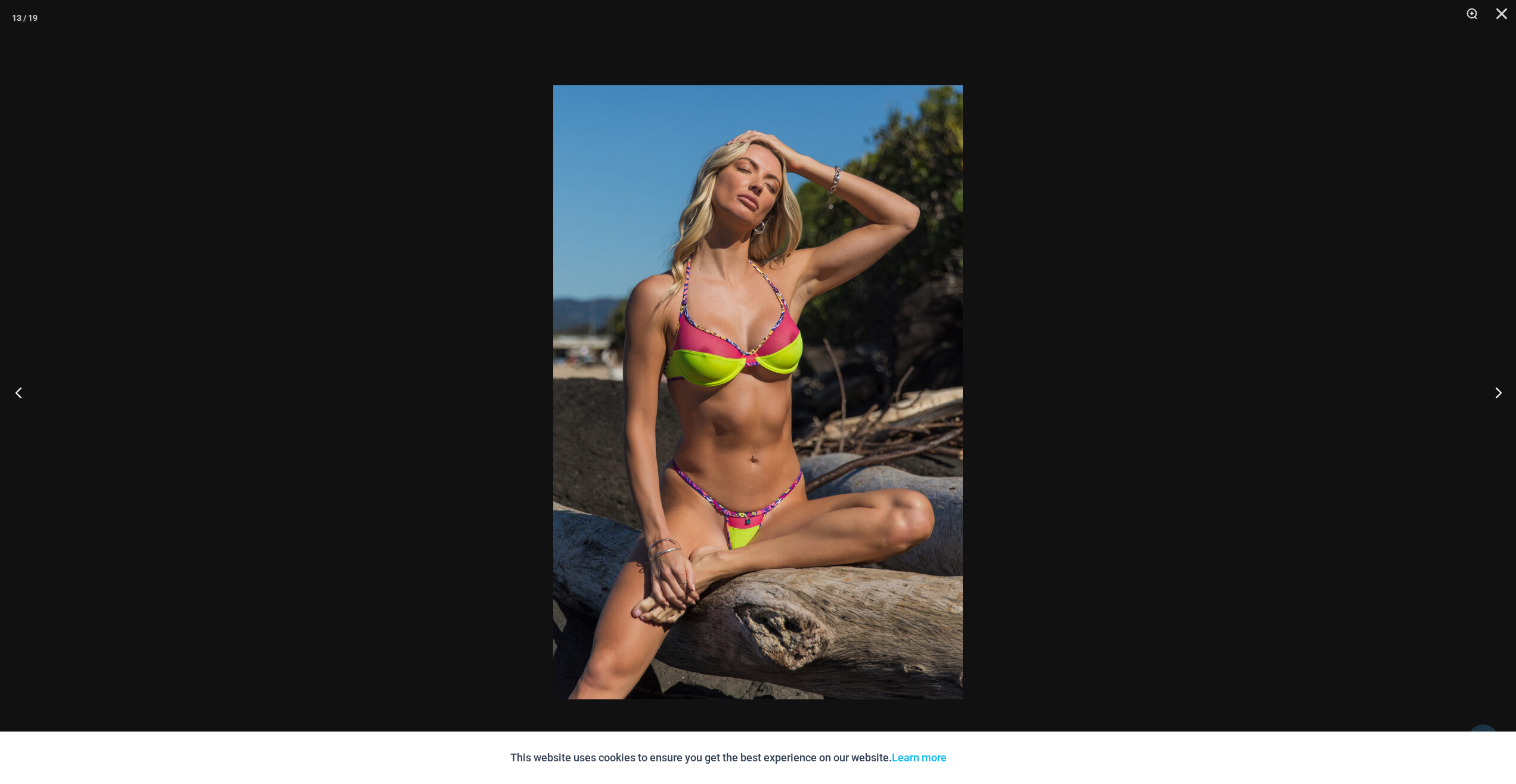
click at [15, 390] on button "Previous" at bounding box center [22, 392] width 45 height 59
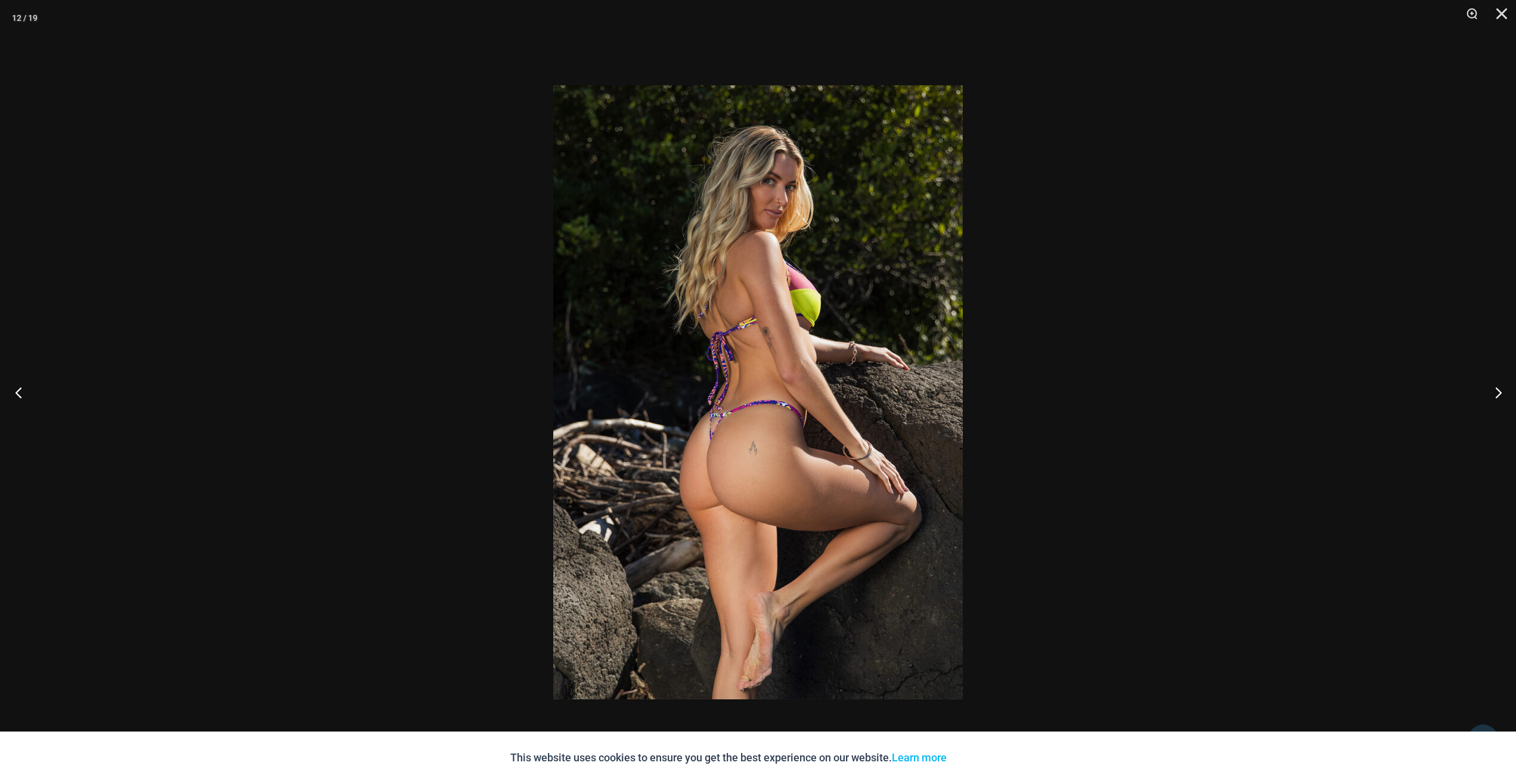
click at [15, 390] on button "Previous" at bounding box center [22, 392] width 45 height 59
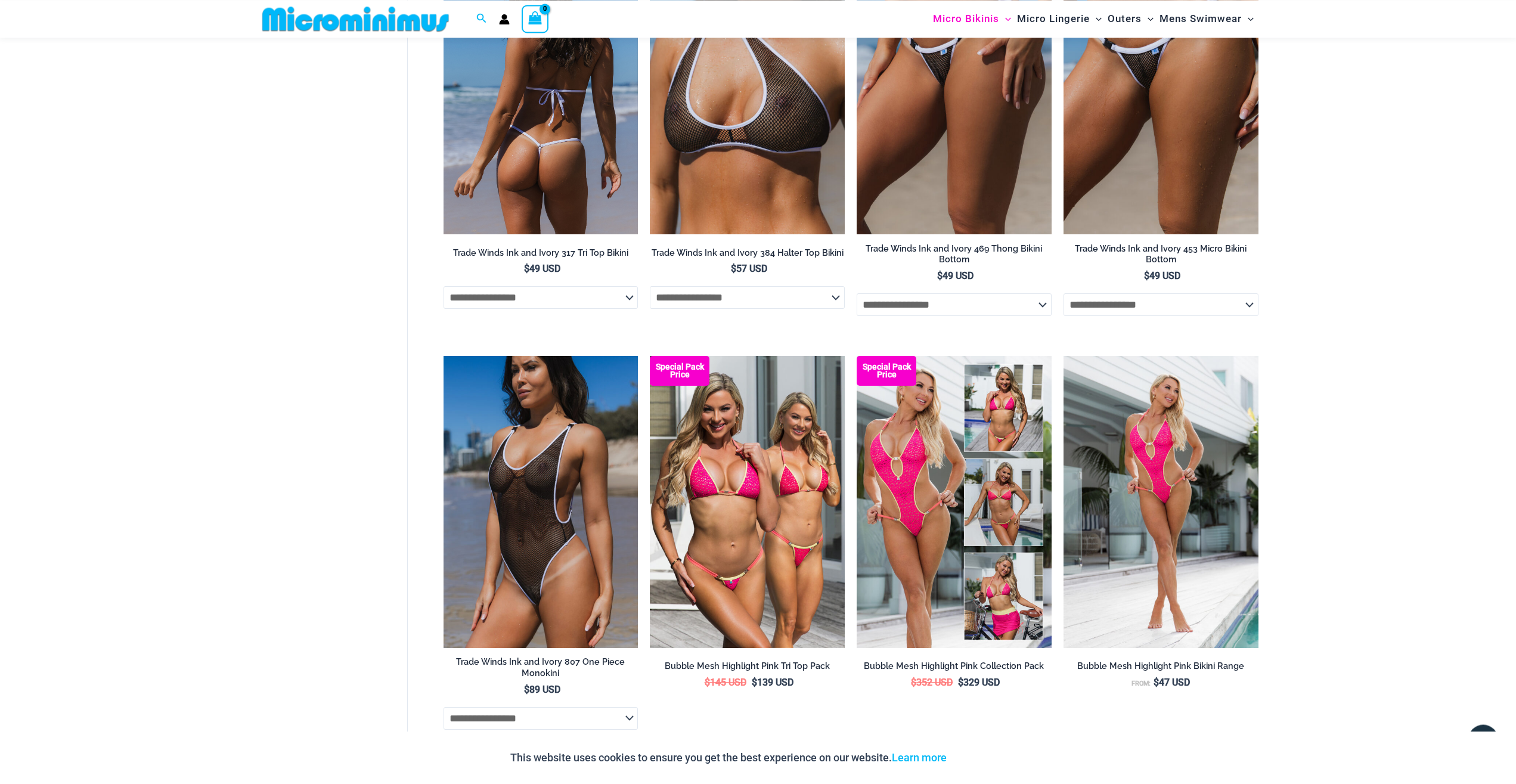
scroll to position [1271, 0]
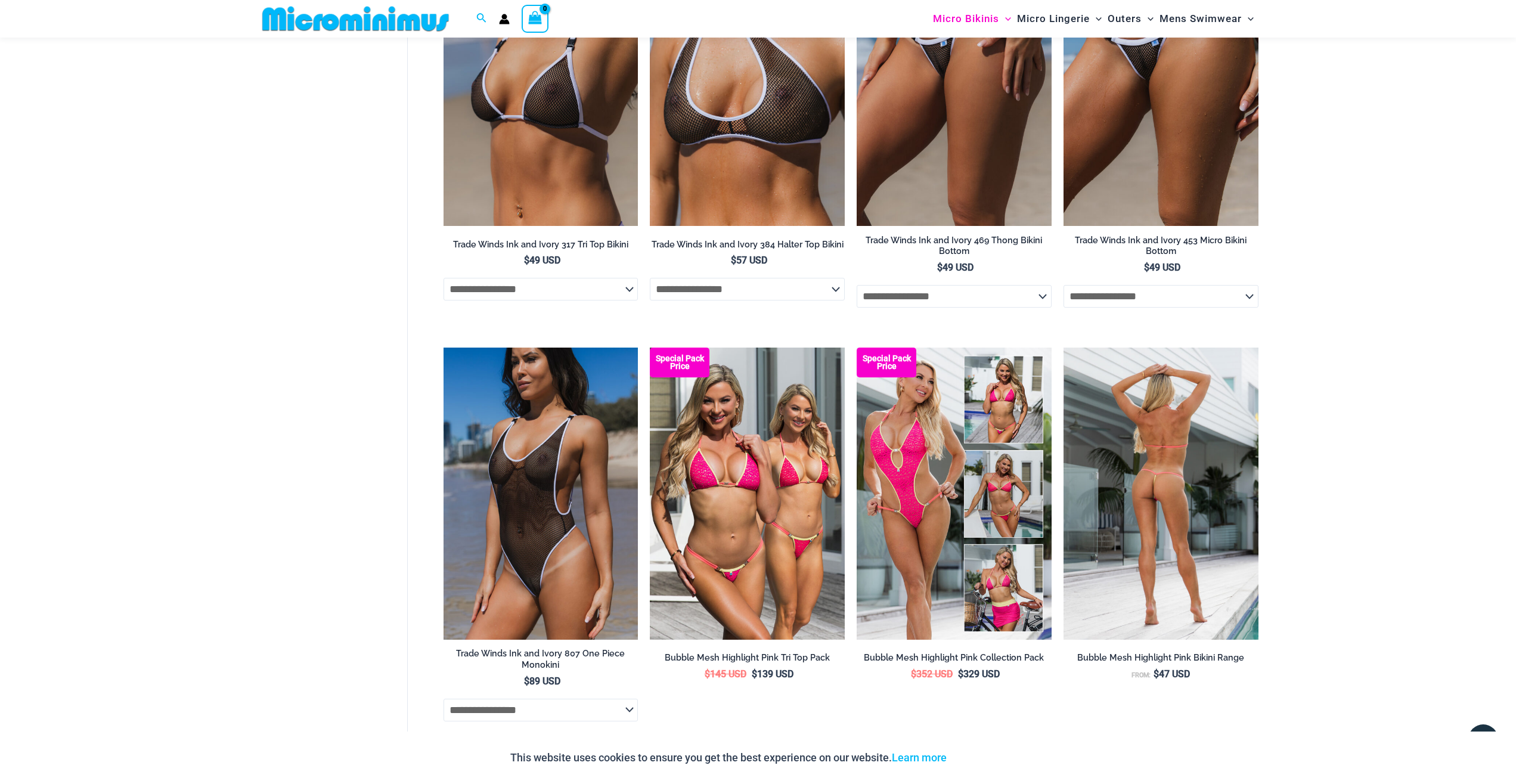
click at [1194, 501] on img at bounding box center [1160, 493] width 195 height 292
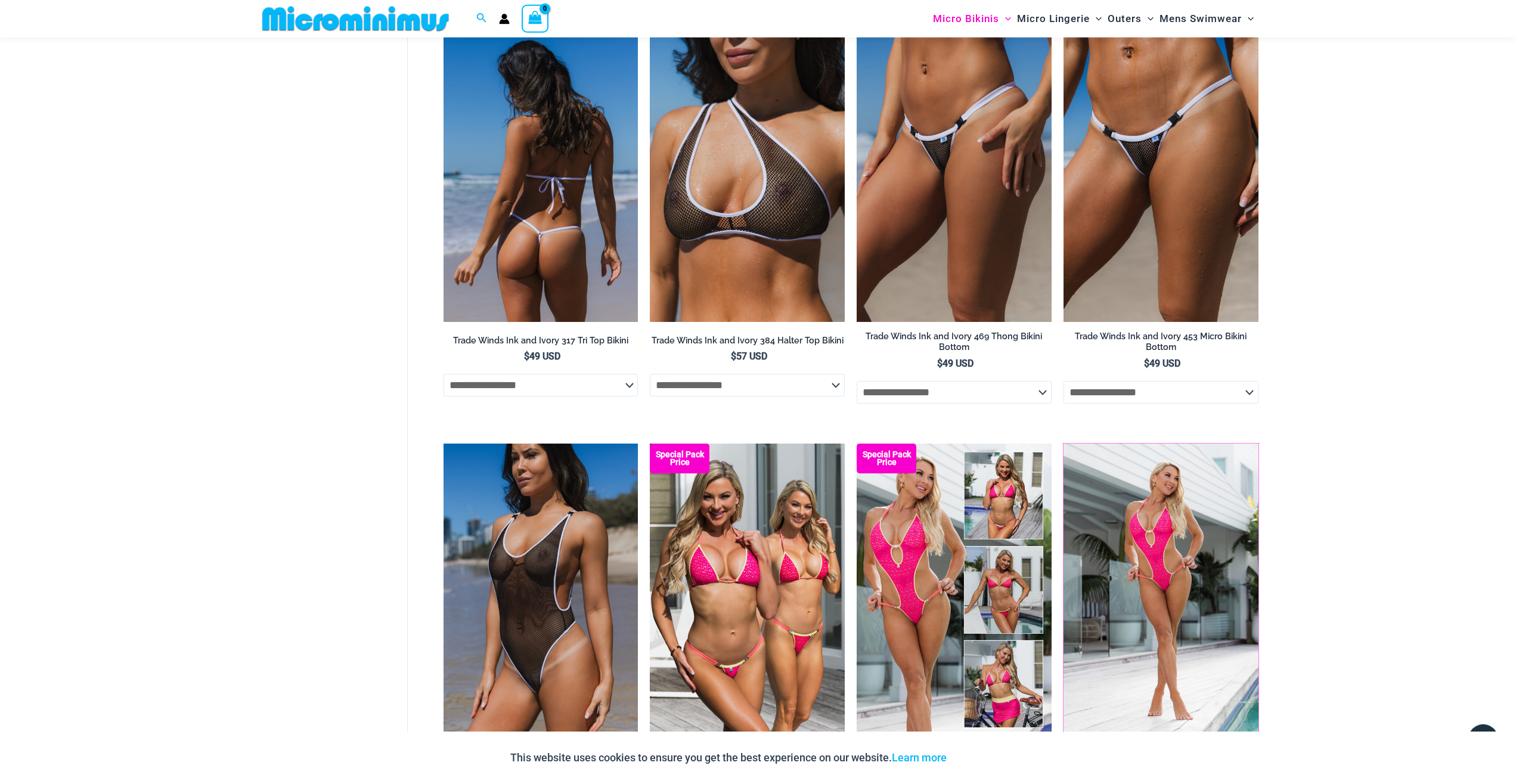
scroll to position [1149, 0]
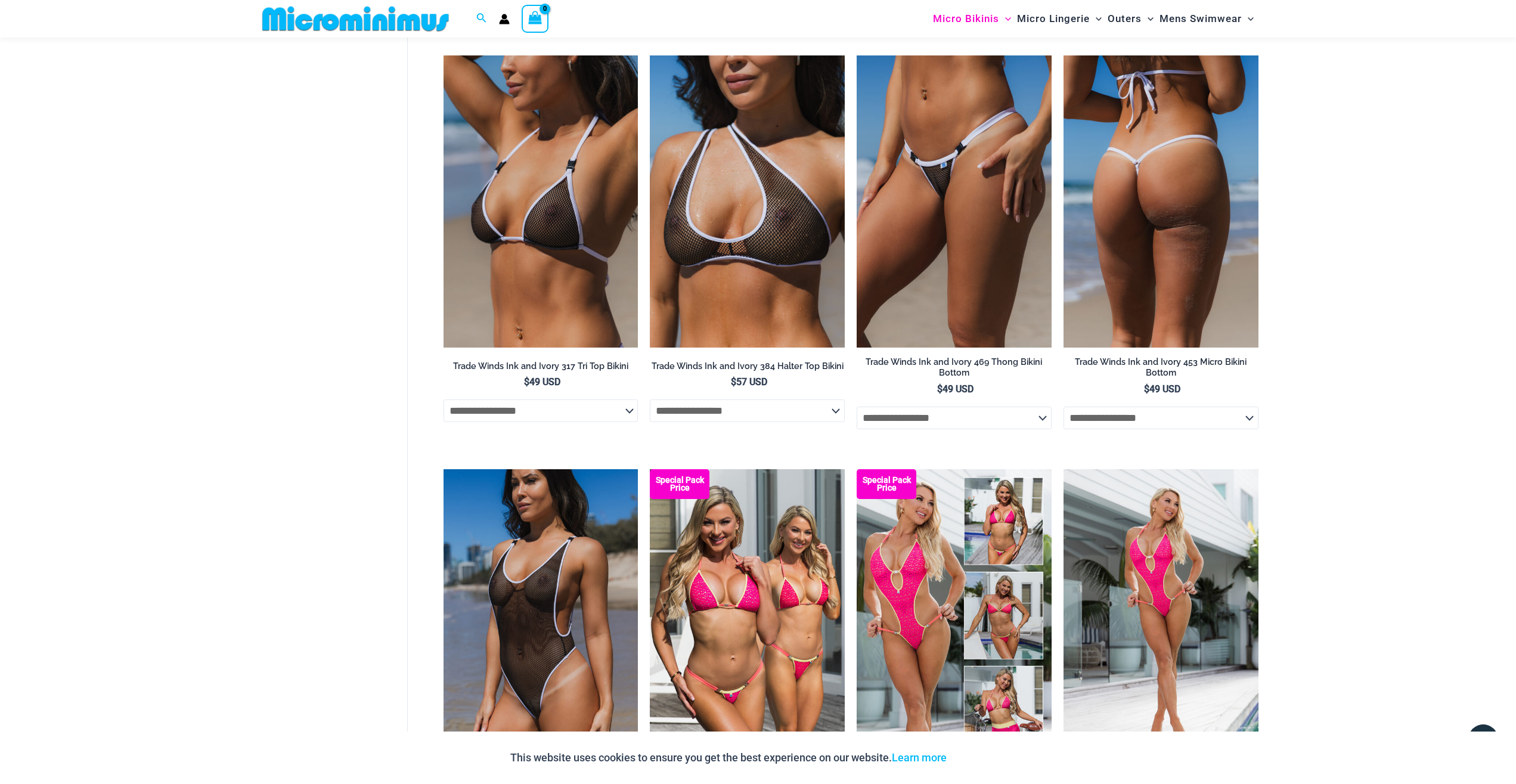
click at [1119, 269] on img at bounding box center [1160, 202] width 195 height 292
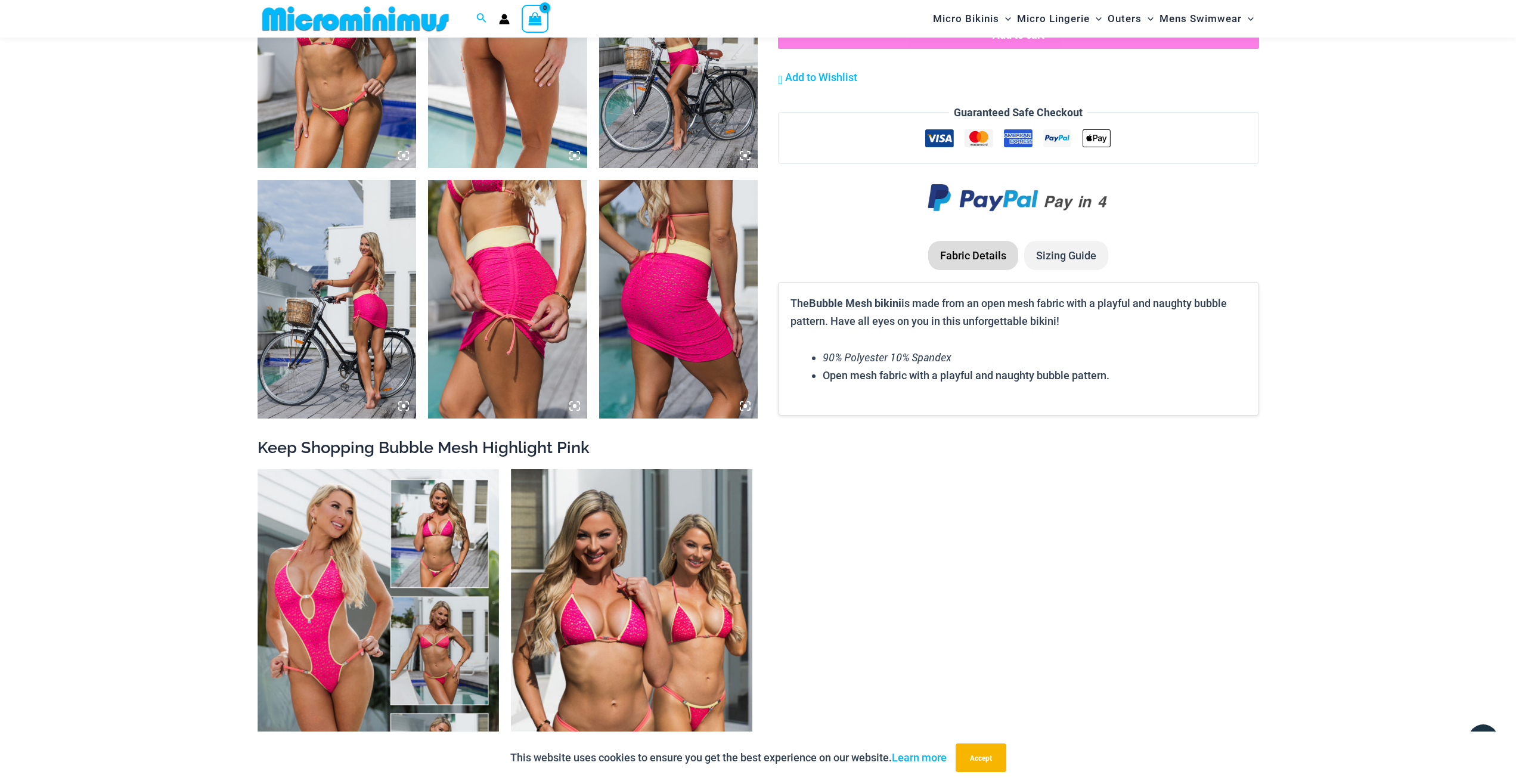
scroll to position [1875, 0]
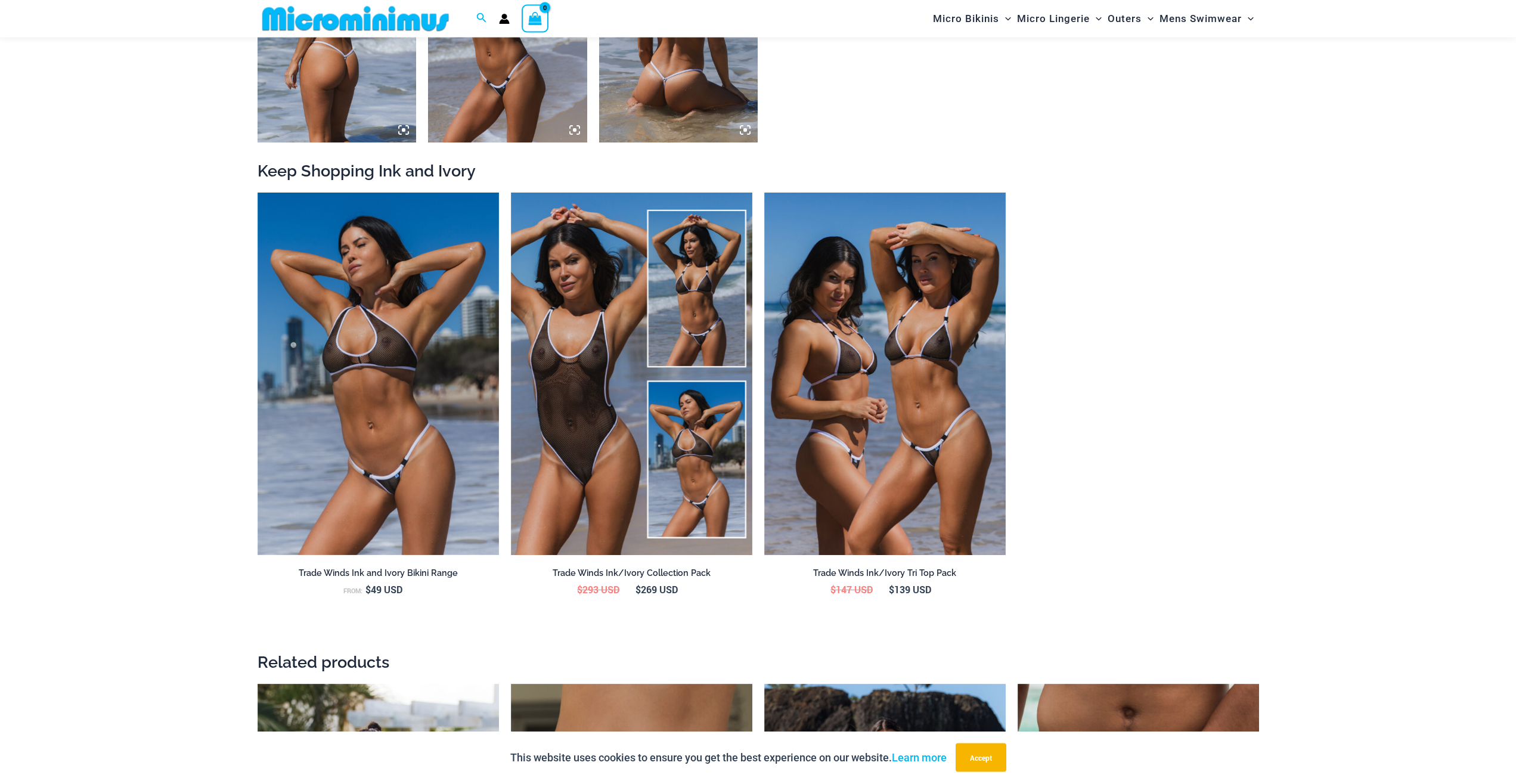
scroll to position [1570, 0]
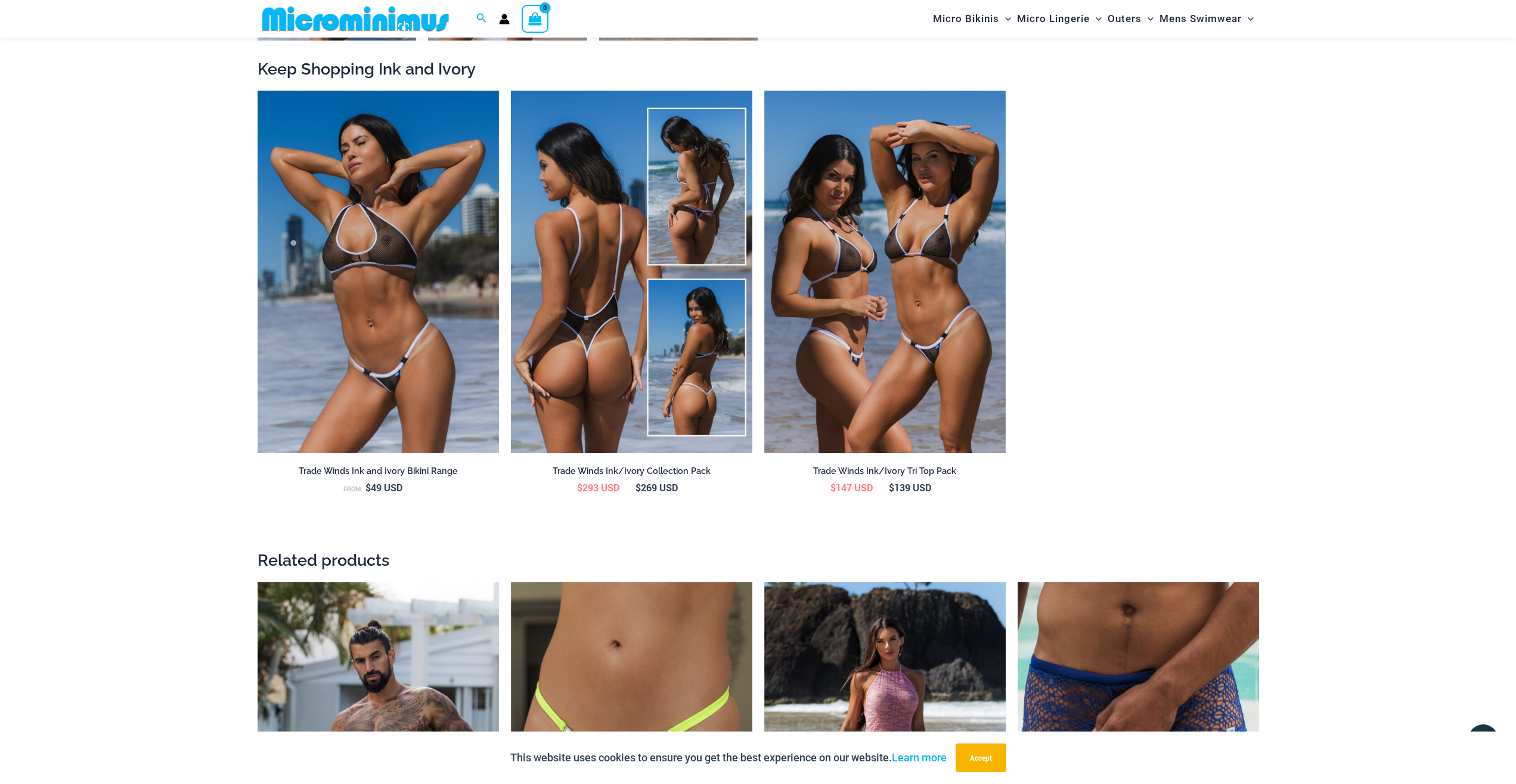
click at [607, 365] on img at bounding box center [631, 272] width 242 height 363
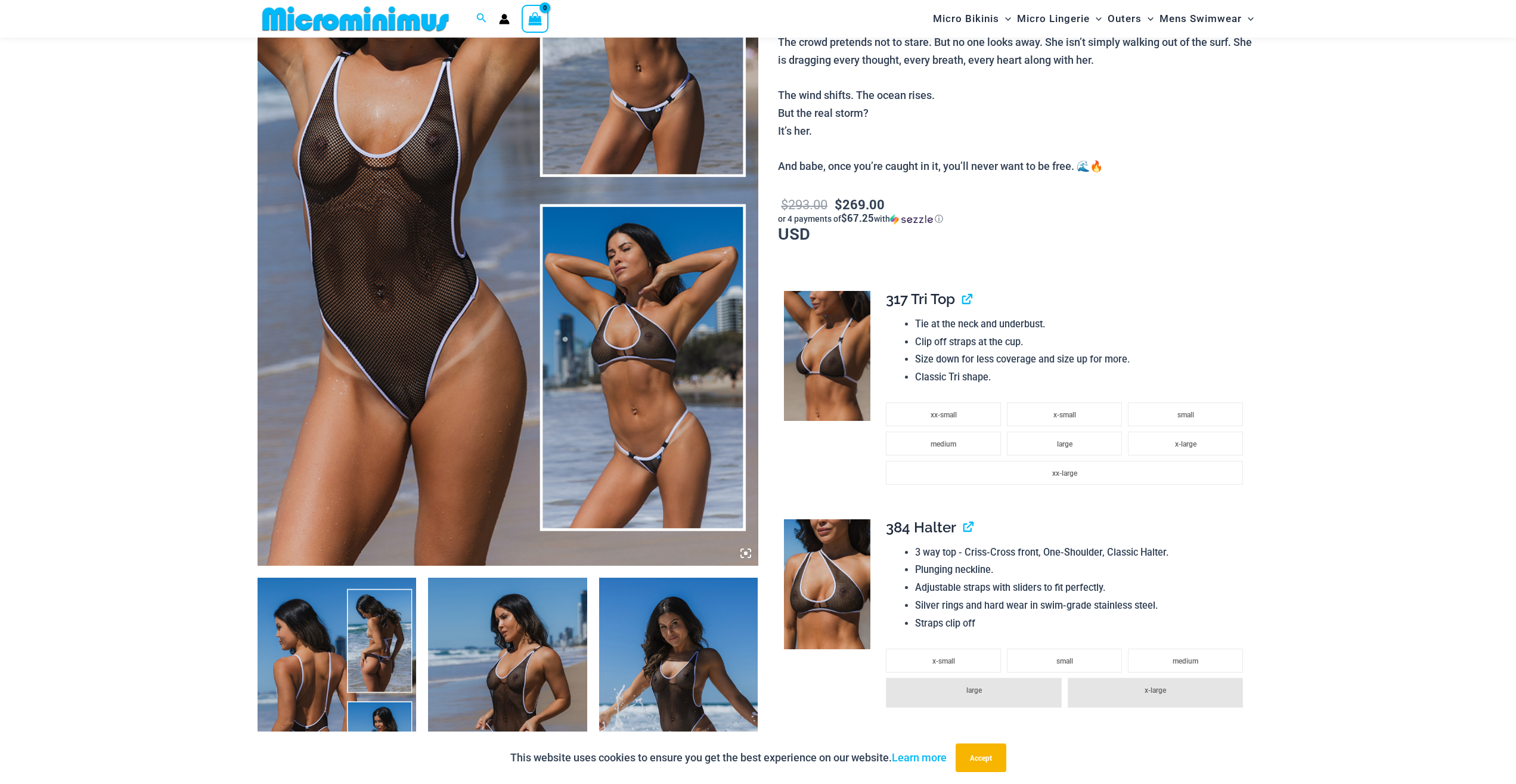
scroll to position [297, 0]
click at [418, 335] on img at bounding box center [508, 190] width 501 height 751
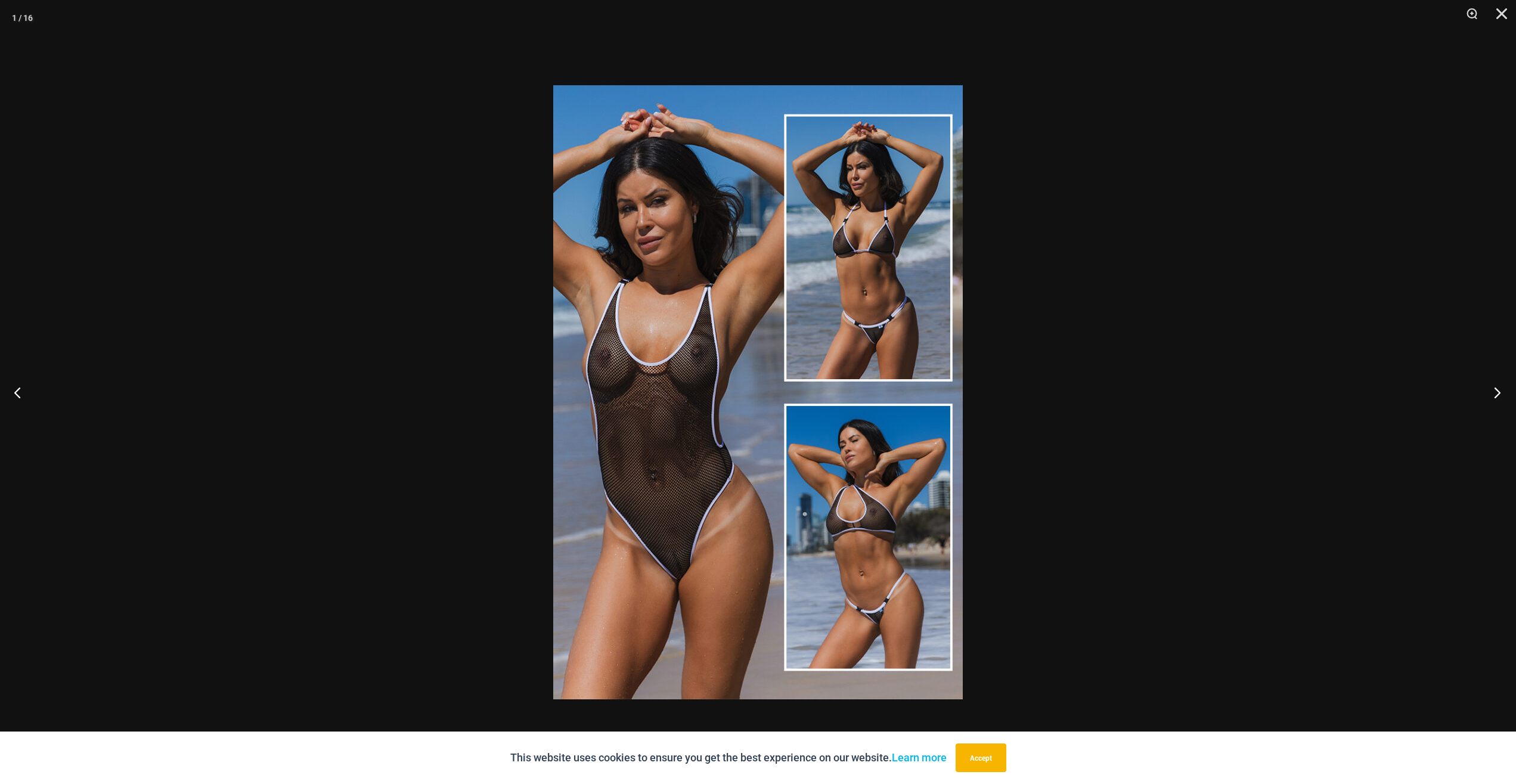
click at [1493, 395] on button "Next" at bounding box center [1493, 392] width 45 height 59
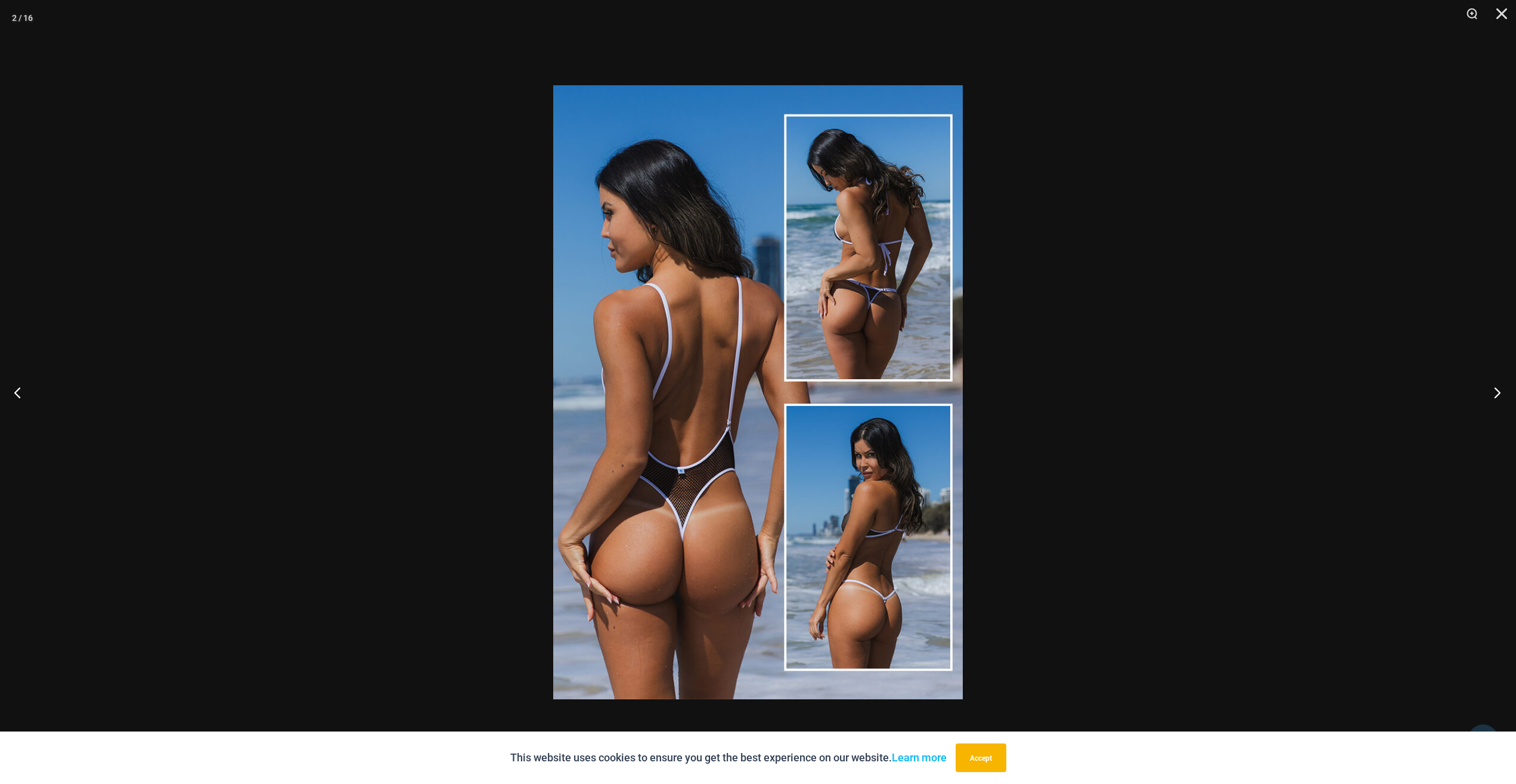
click at [1491, 395] on button "Next" at bounding box center [1493, 392] width 45 height 59
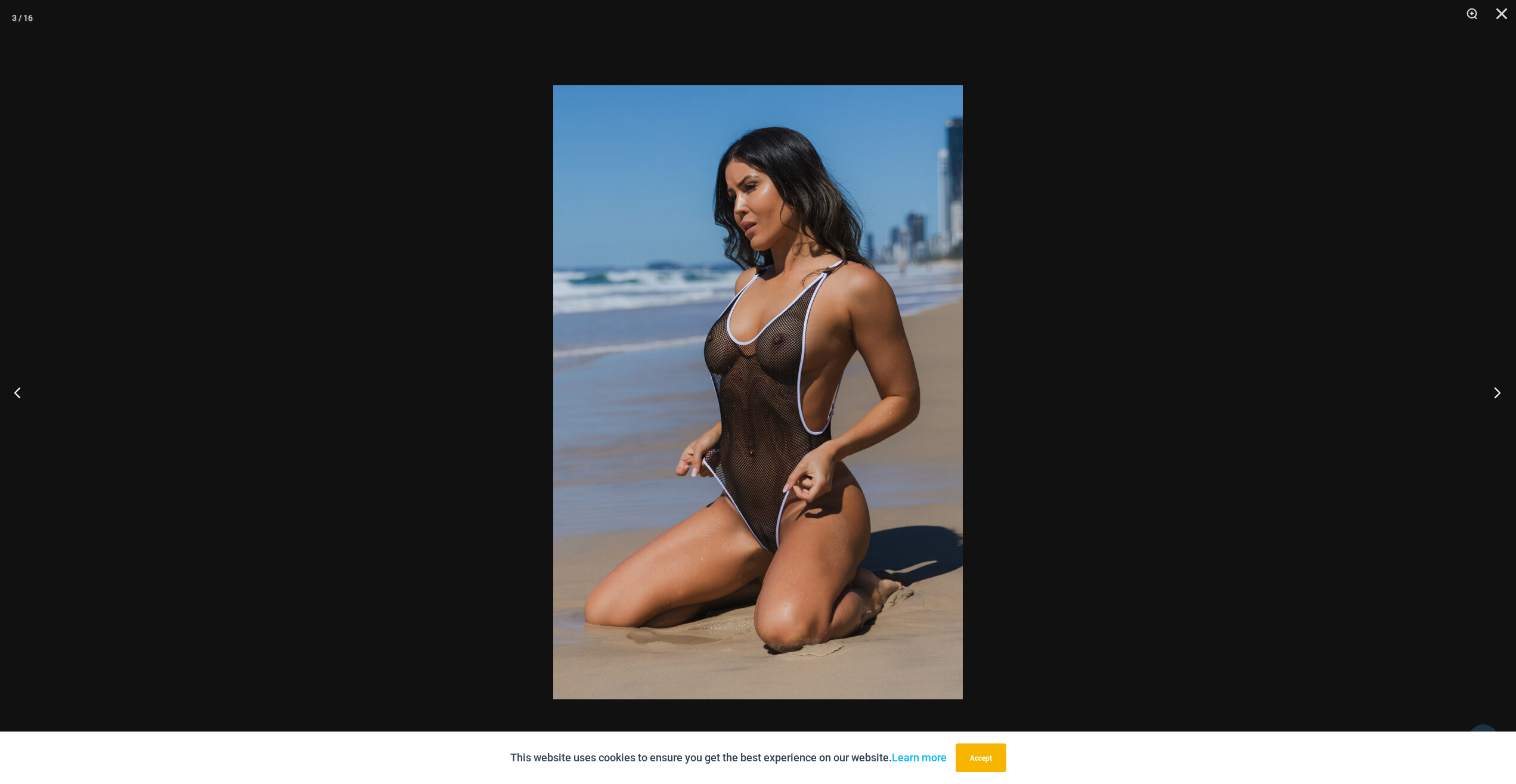
click at [1491, 395] on button "Next" at bounding box center [1493, 392] width 45 height 59
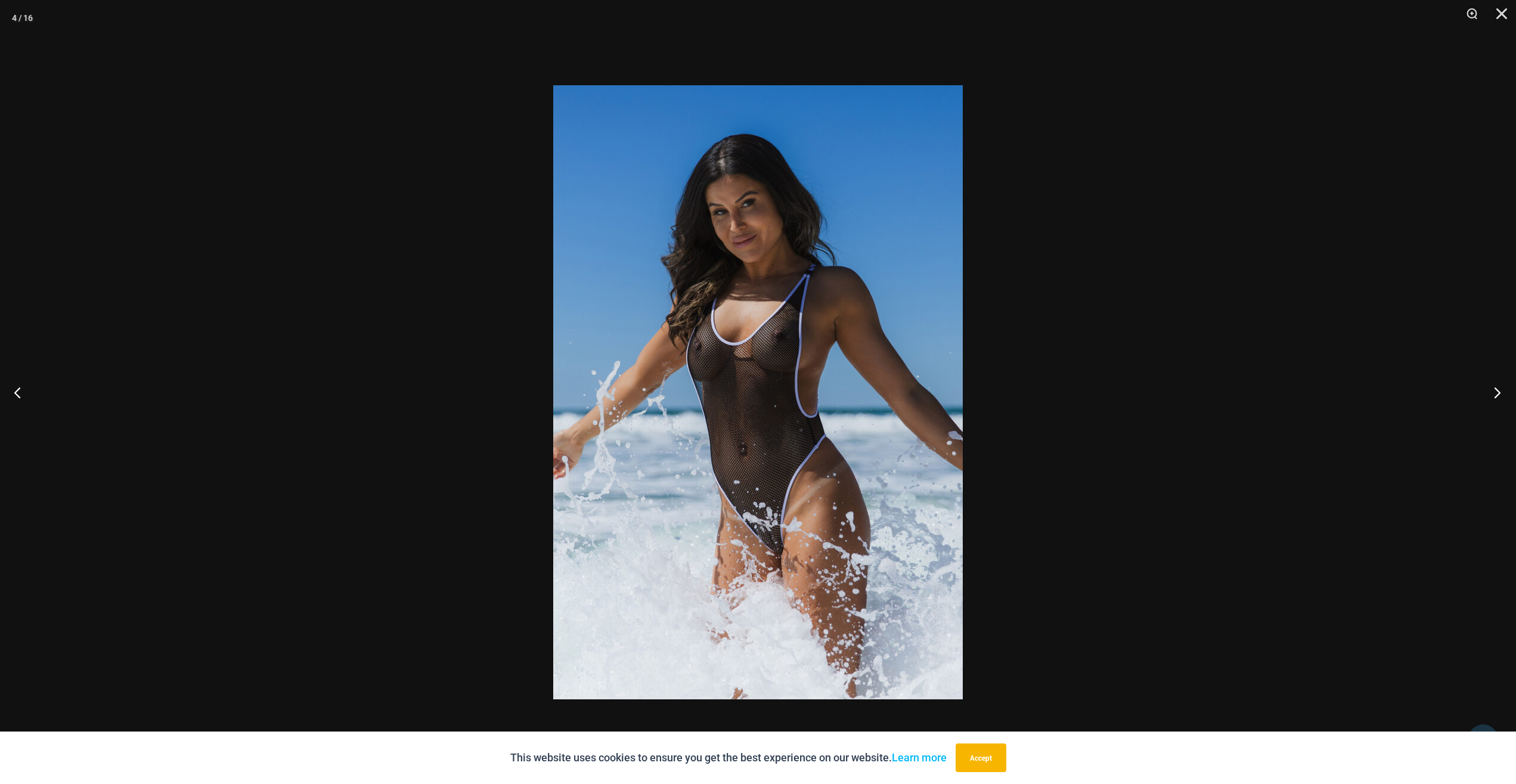
click at [1491, 395] on button "Next" at bounding box center [1493, 392] width 45 height 59
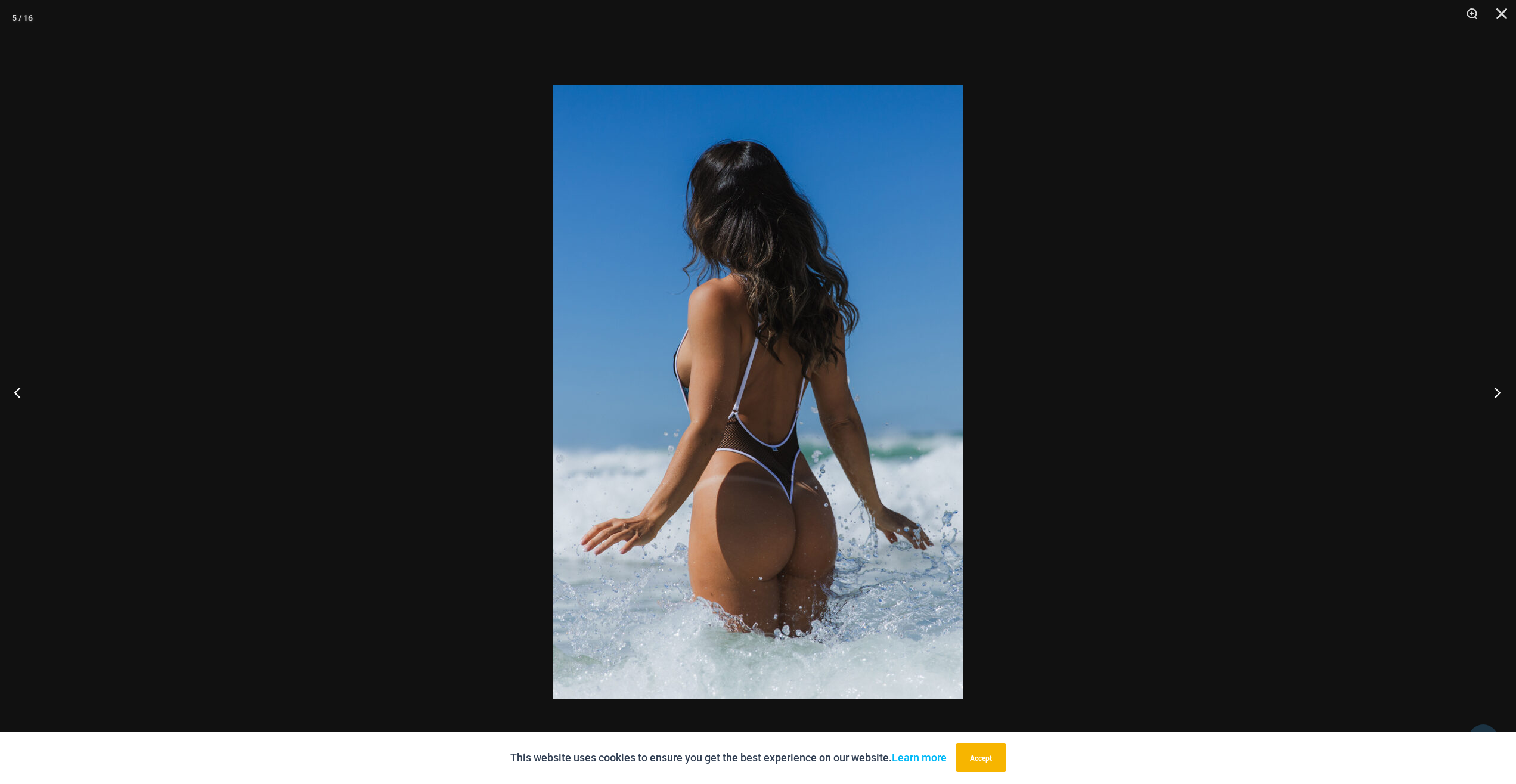
click at [1491, 394] on button "Next" at bounding box center [1493, 392] width 45 height 59
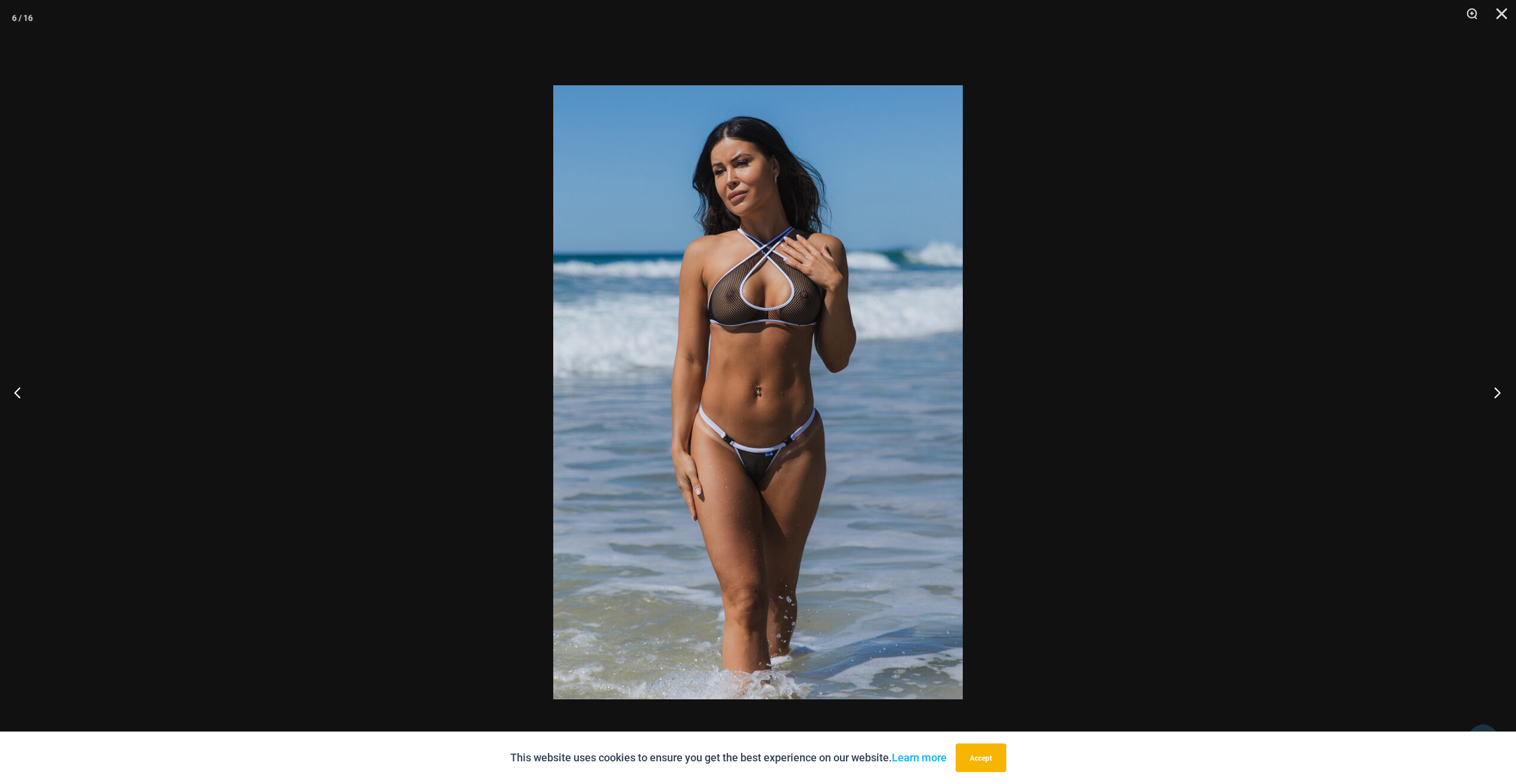
click at [1491, 394] on button "Next" at bounding box center [1493, 392] width 45 height 59
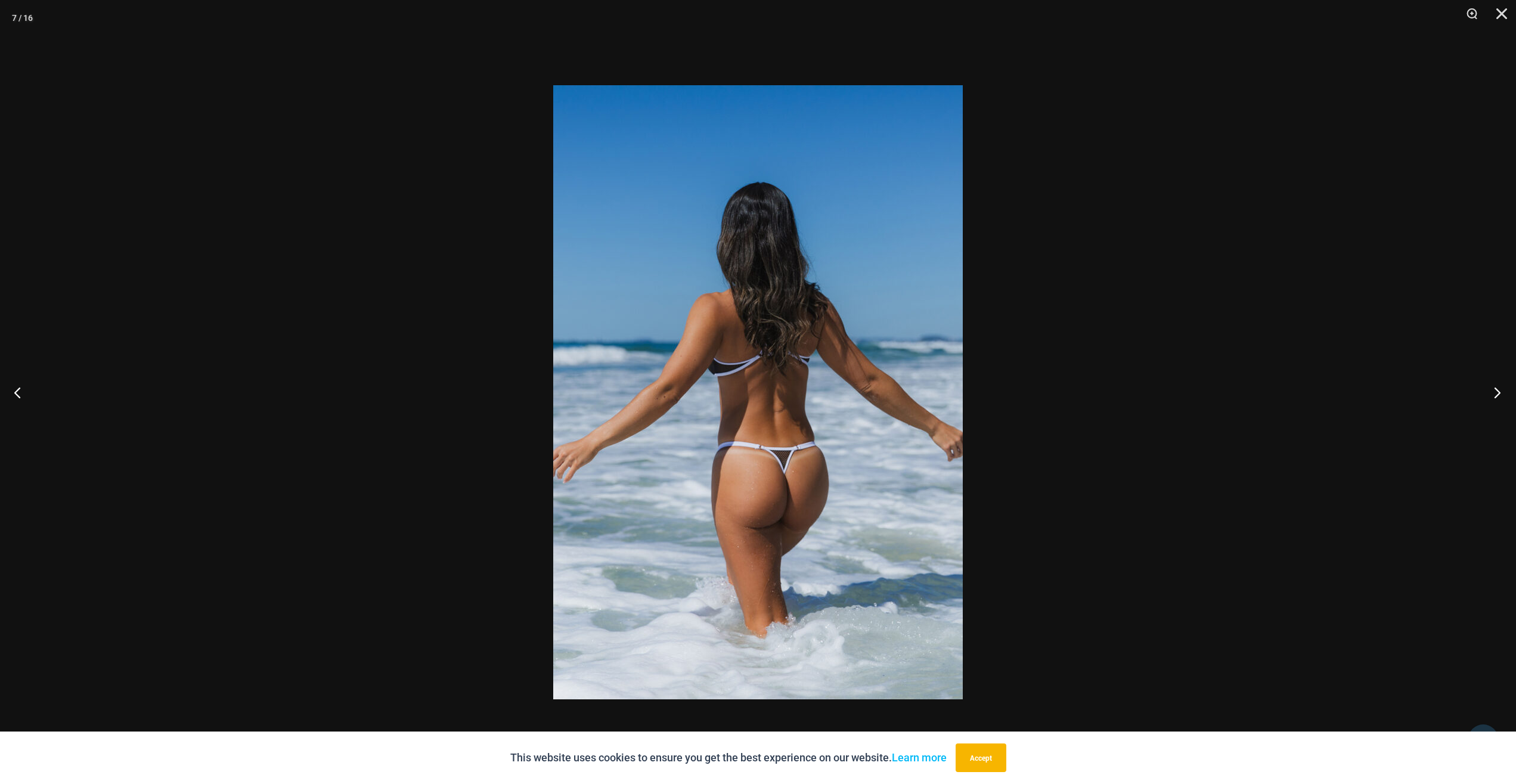
click at [1491, 394] on button "Next" at bounding box center [1493, 392] width 45 height 59
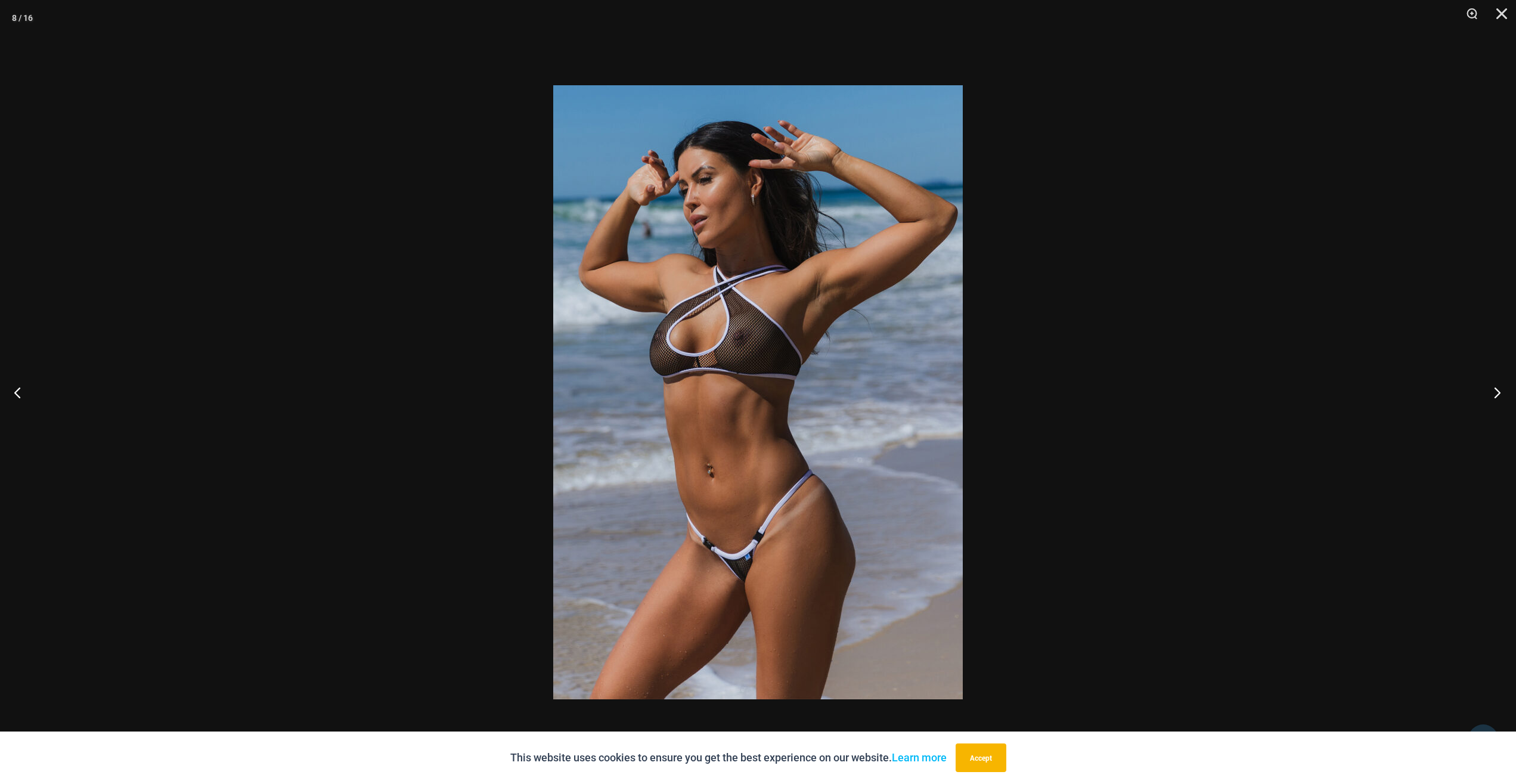
click at [1491, 394] on button "Next" at bounding box center [1493, 392] width 45 height 59
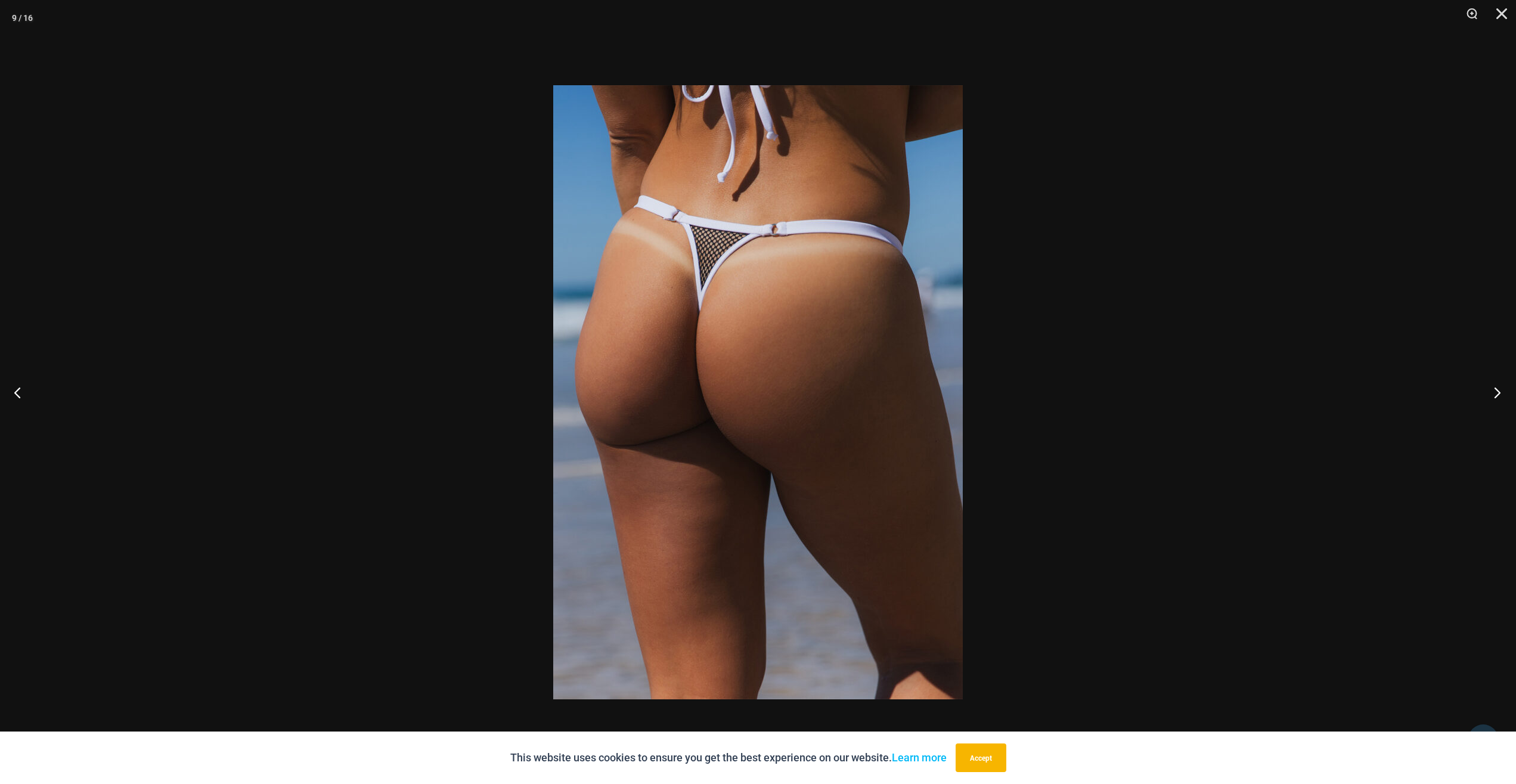
click at [1491, 394] on button "Next" at bounding box center [1493, 392] width 45 height 59
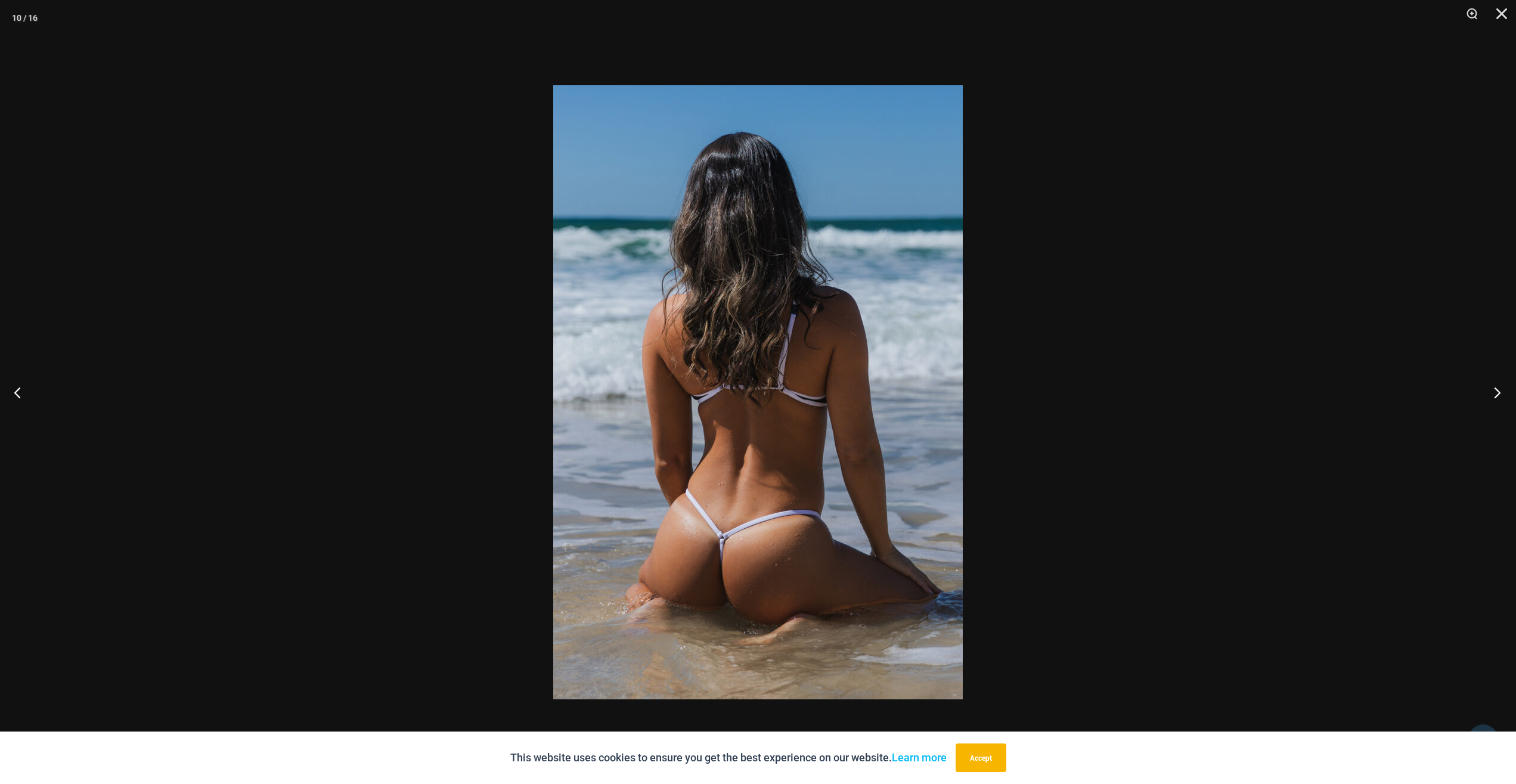
click at [1491, 394] on button "Next" at bounding box center [1493, 392] width 45 height 59
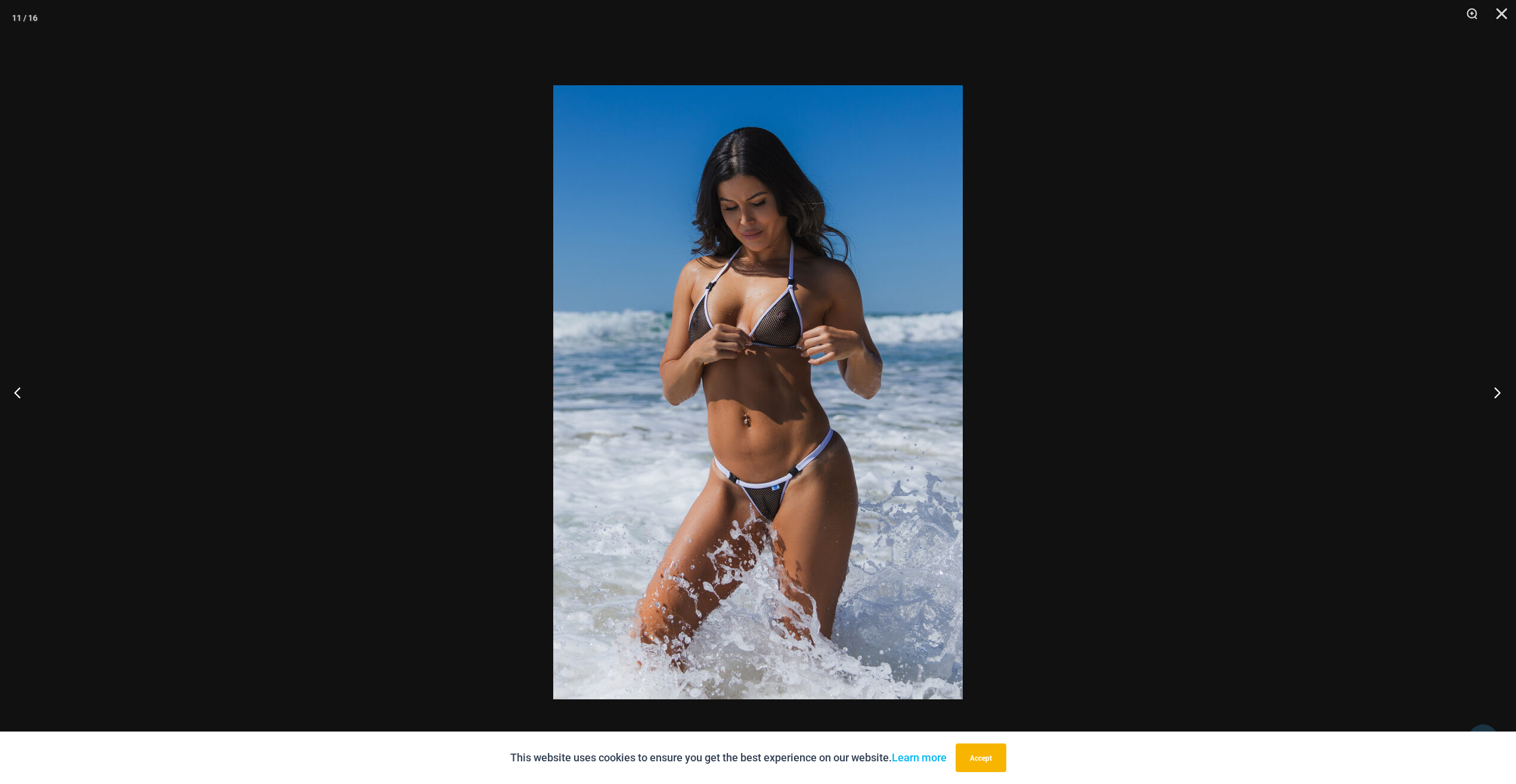
click at [1491, 394] on button "Next" at bounding box center [1493, 392] width 45 height 59
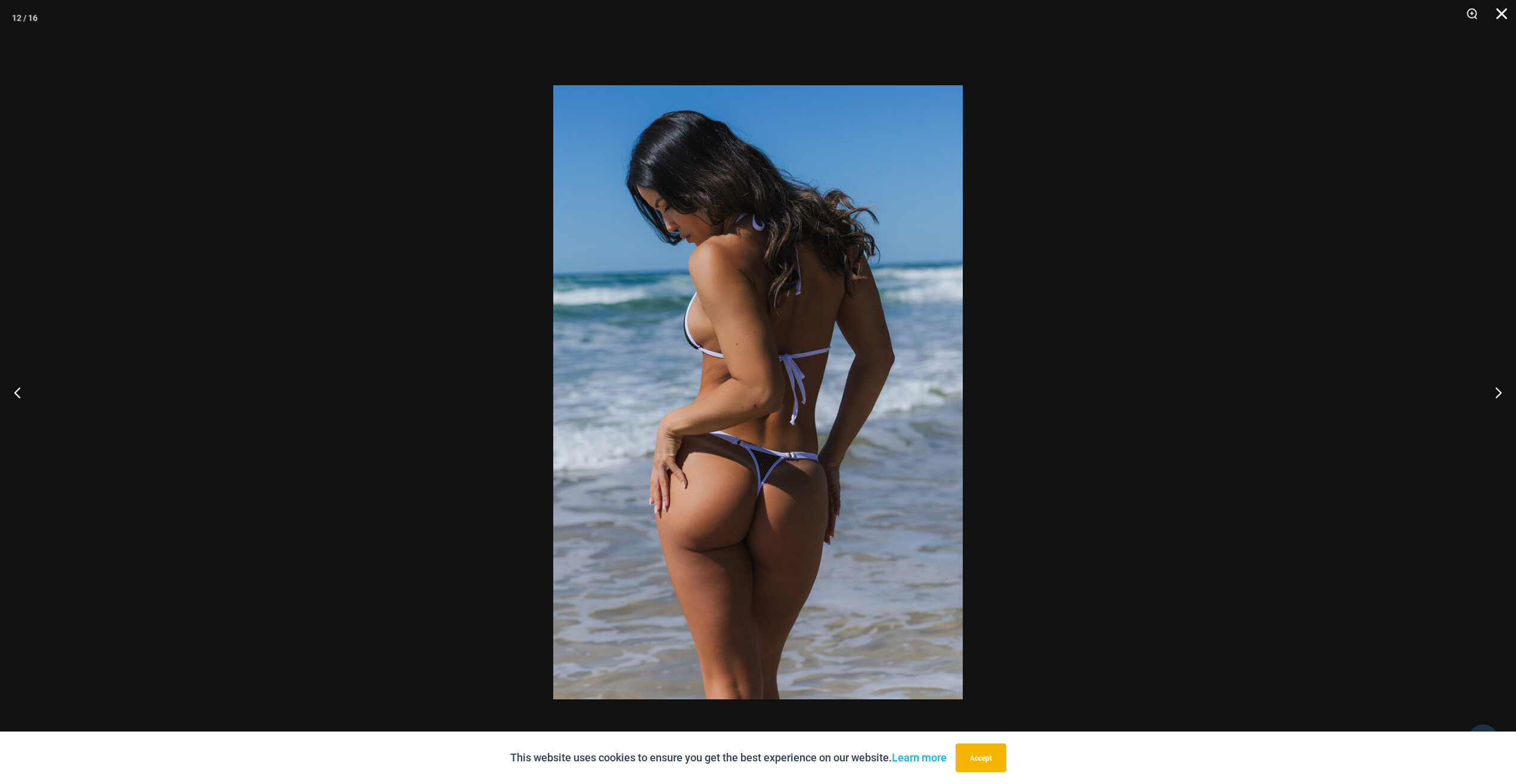
click at [1504, 16] on button "Close" at bounding box center [1497, 18] width 30 height 36
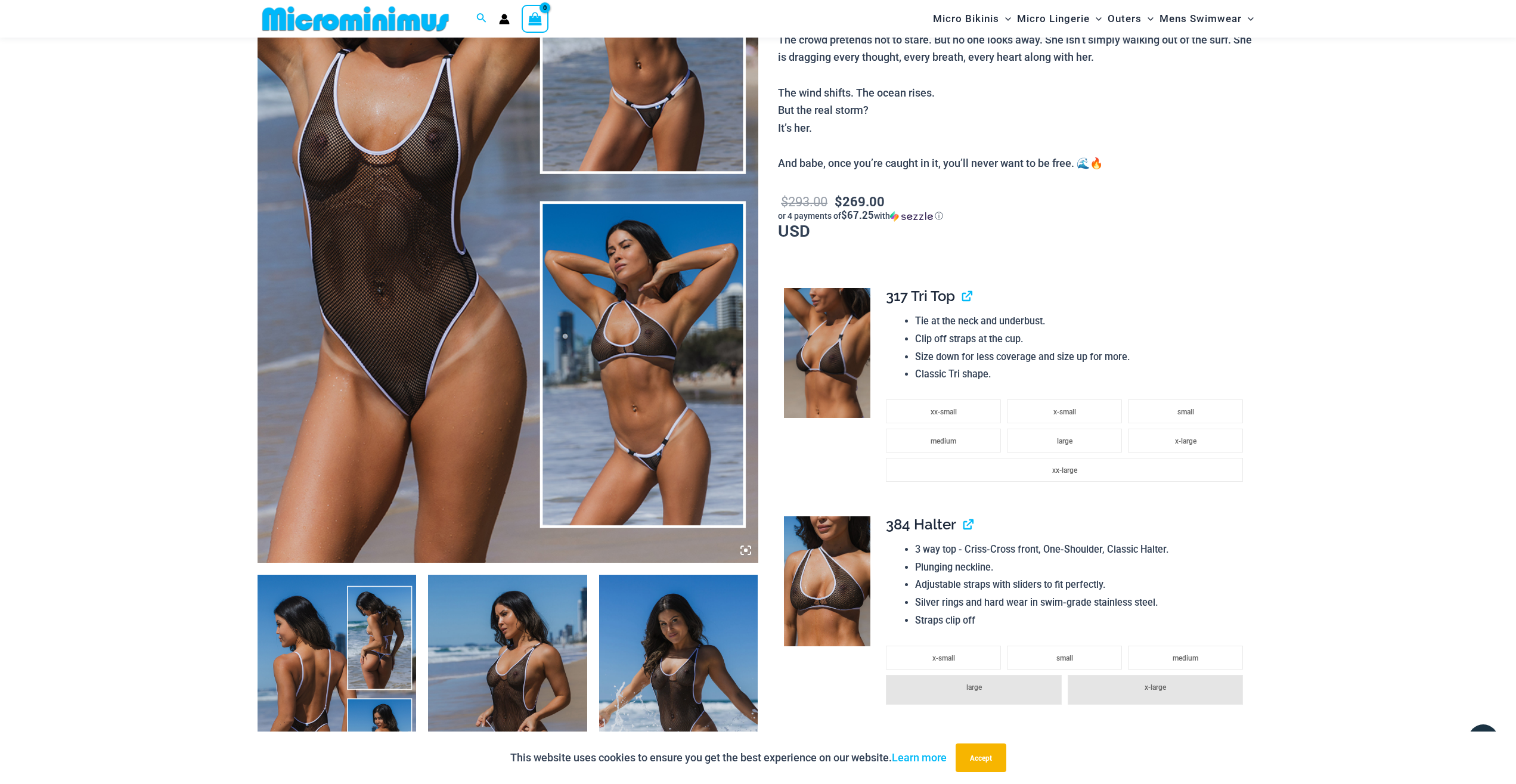
scroll to position [54, 0]
